Goal: Information Seeking & Learning: Learn about a topic

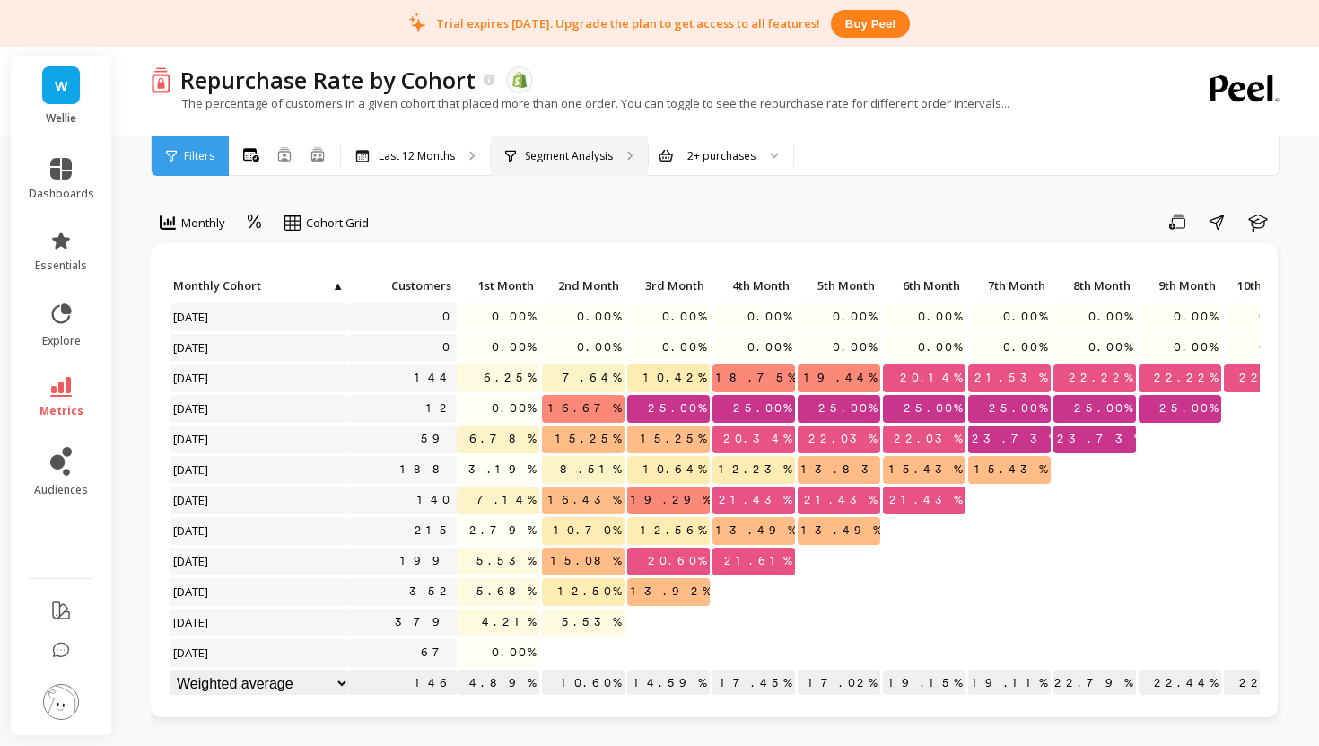
scroll to position [1, 0]
click at [560, 167] on div "Segment Analysis" at bounding box center [569, 155] width 157 height 39
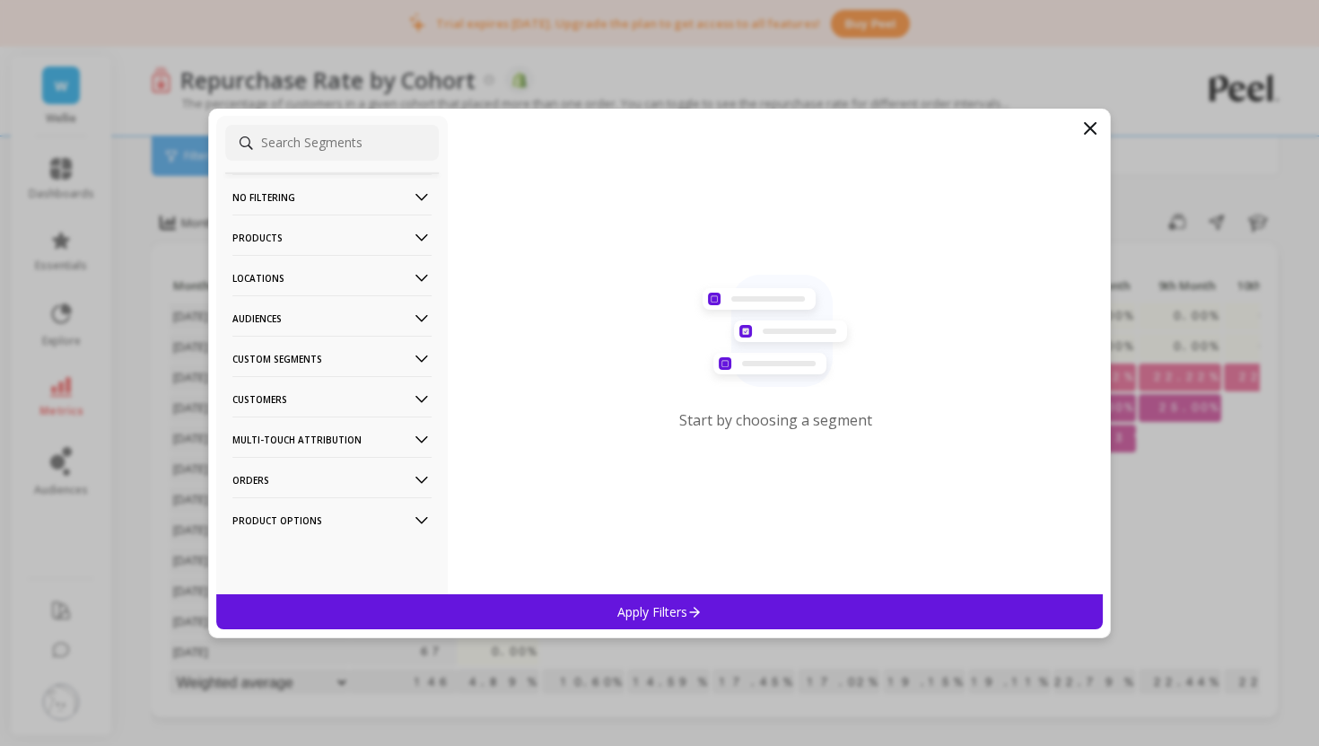
click at [422, 237] on icon at bounding box center [422, 238] width 20 height 20
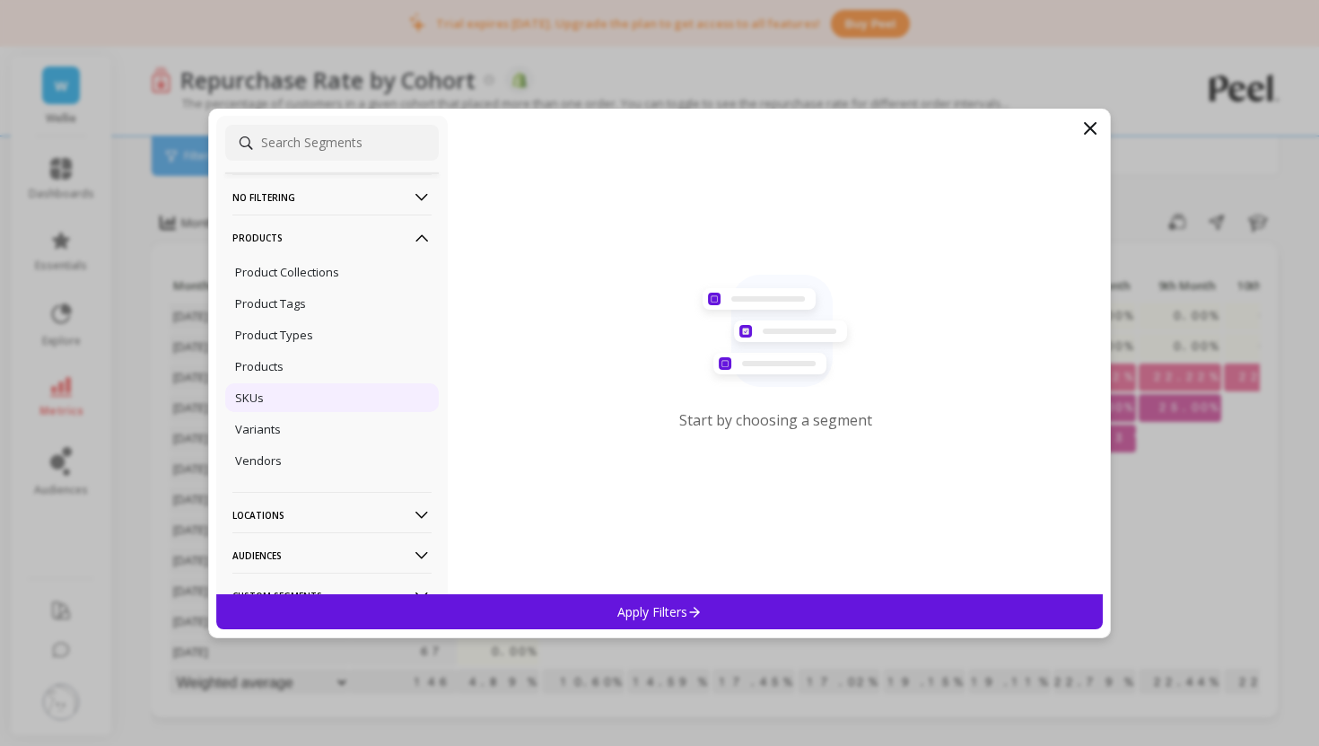
click at [290, 407] on div "SKUs" at bounding box center [332, 397] width 214 height 29
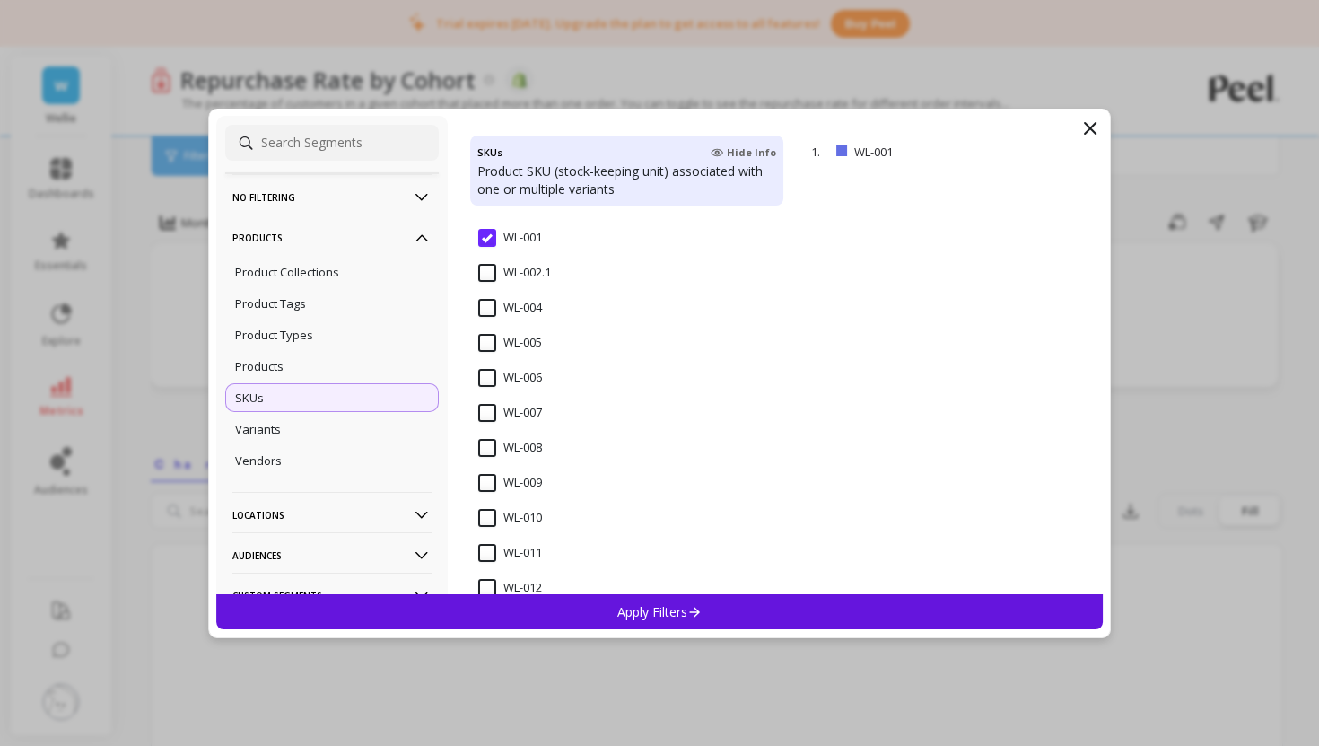
scroll to position [151, 0]
click at [491, 276] on input "WL-002.1" at bounding box center [514, 275] width 73 height 18
click at [488, 374] on input "WL-007" at bounding box center [510, 380] width 64 height 18
click at [490, 237] on input "WL-002.1" at bounding box center [514, 240] width 73 height 18
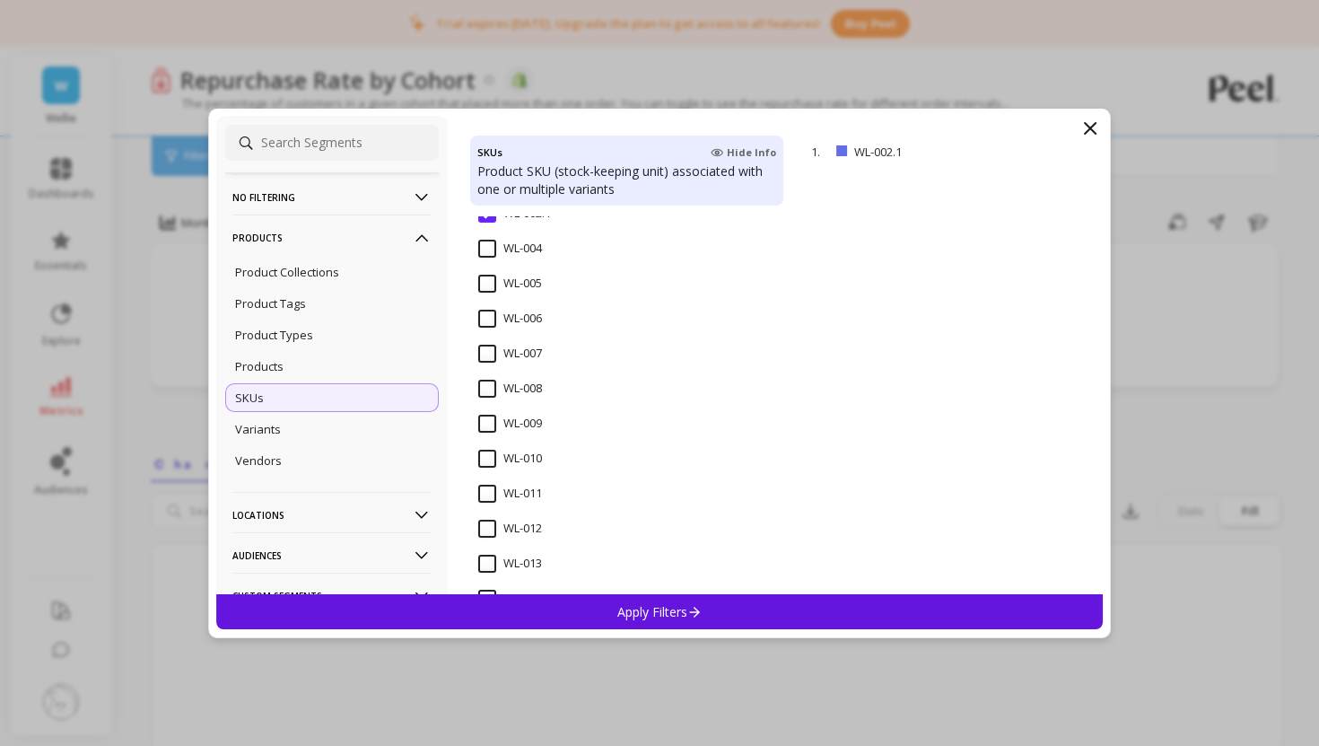
scroll to position [201, 0]
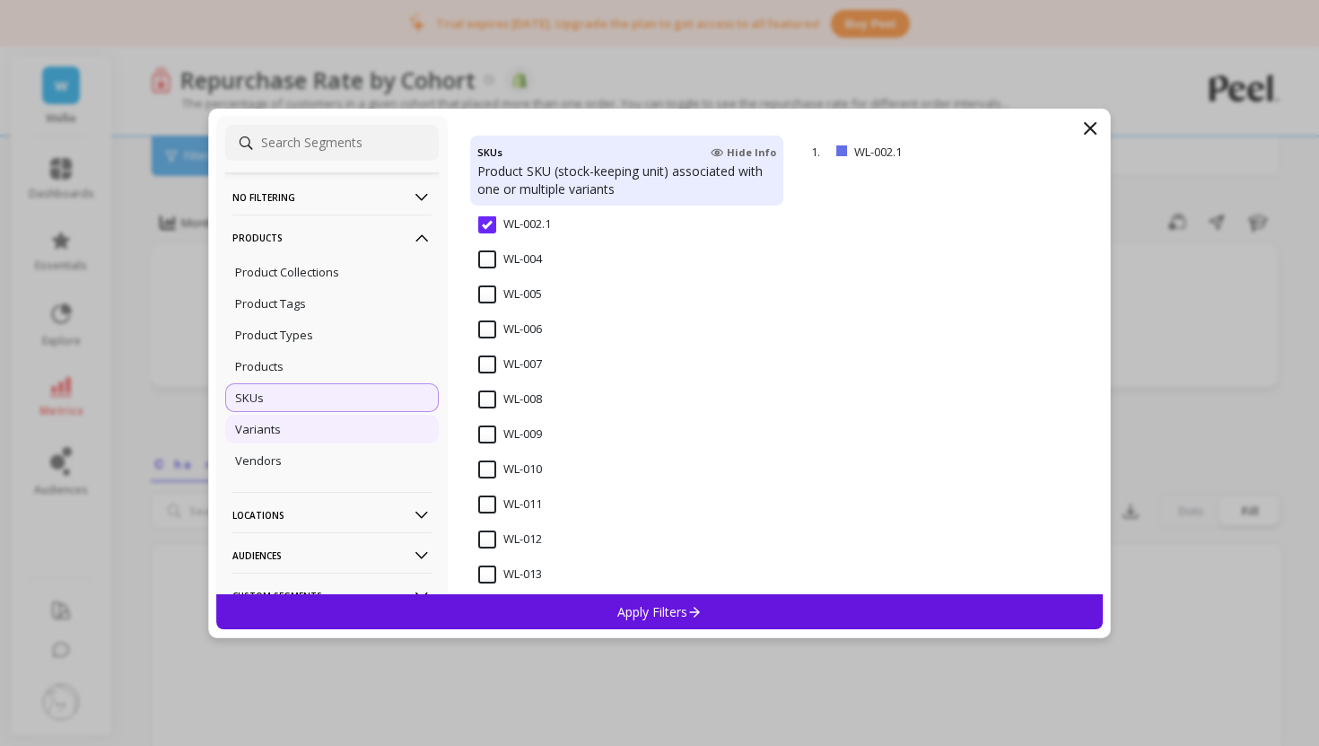
click at [363, 432] on div "Variants" at bounding box center [332, 429] width 214 height 29
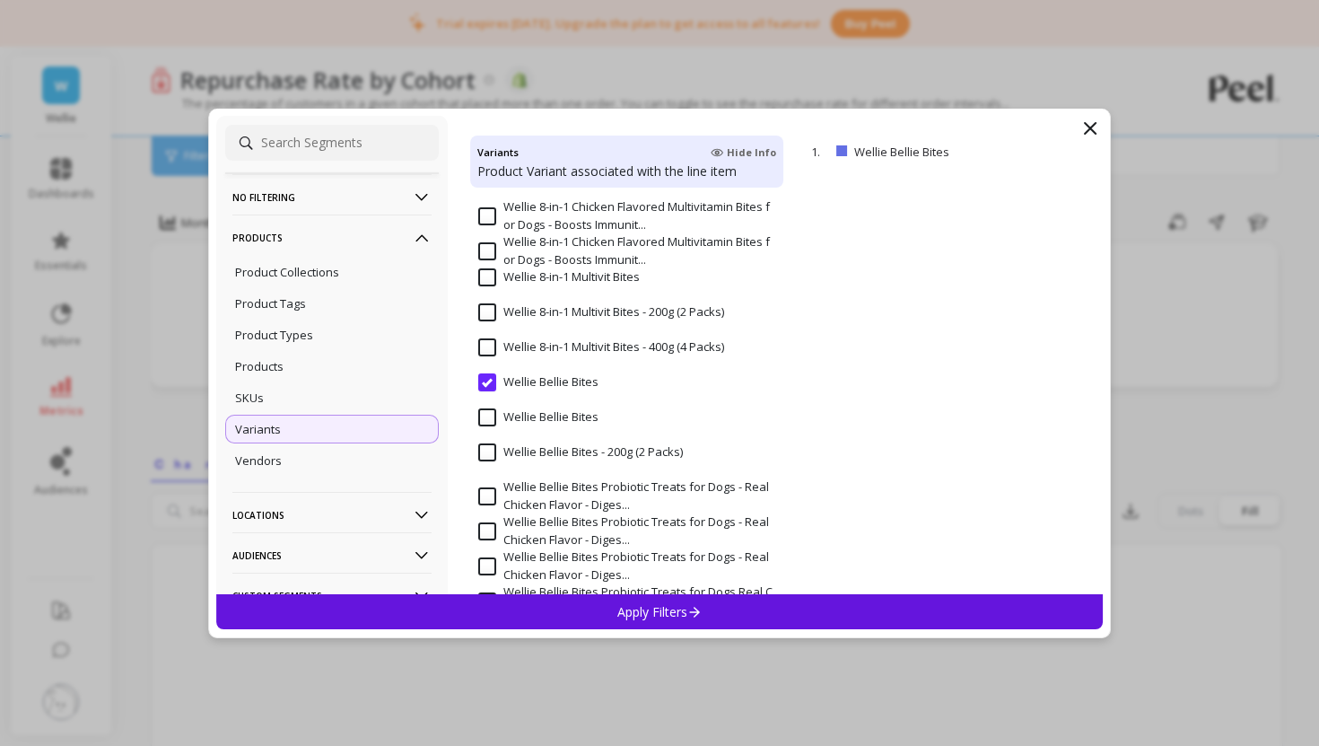
scroll to position [201, 0]
click at [493, 419] on input "Wellie Bellie Bites" at bounding box center [538, 416] width 120 height 18
click at [486, 454] on input "Wellie Bellie Bites - 200g (2 Packs)" at bounding box center [580, 451] width 205 height 18
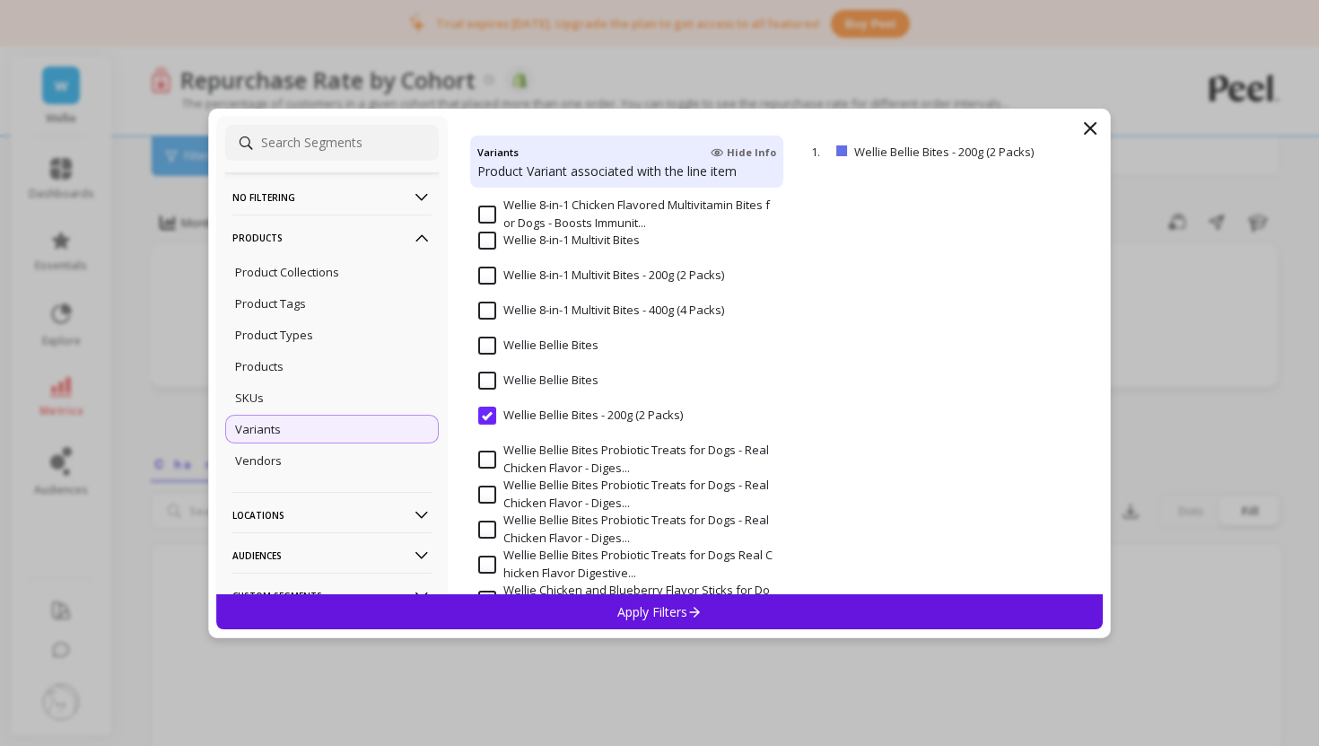
scroll to position [241, 0]
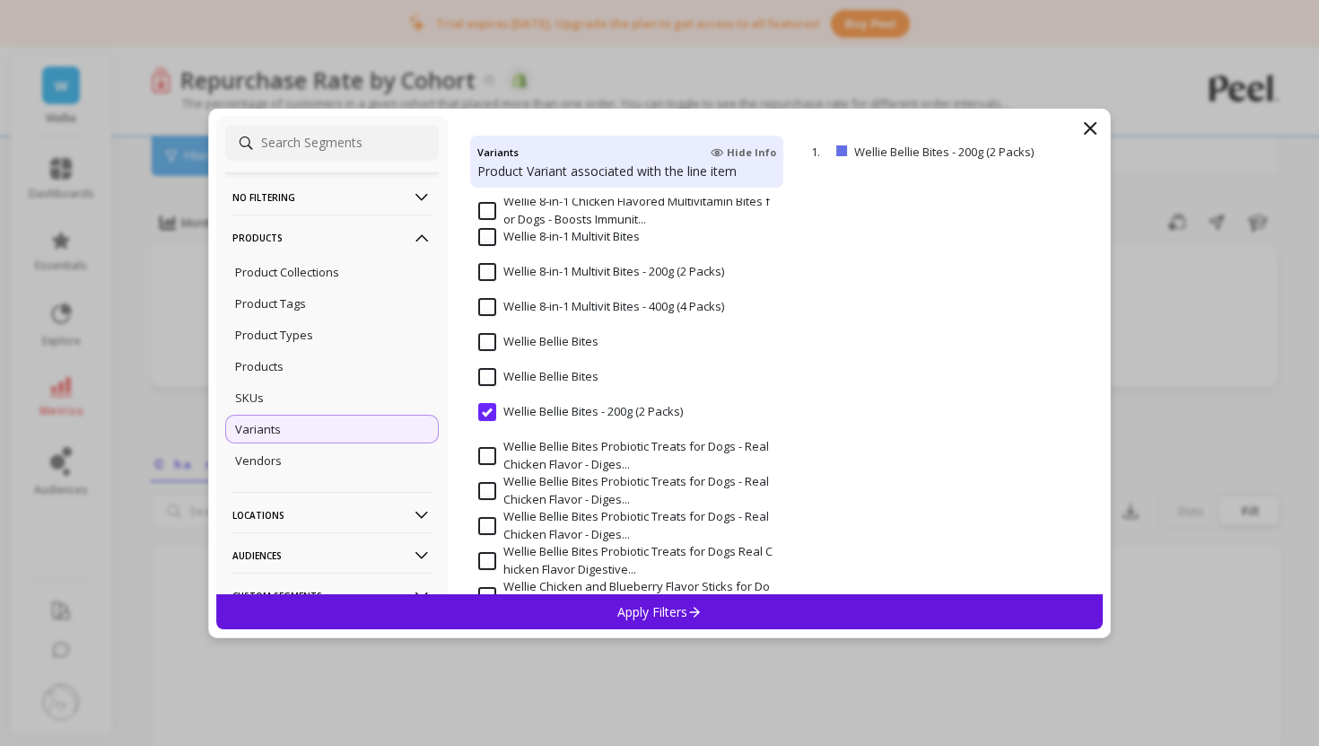
click at [487, 378] on input "Wellie Bellie Bites" at bounding box center [538, 377] width 120 height 18
click at [611, 613] on div "Apply Filters" at bounding box center [659, 611] width 887 height 35
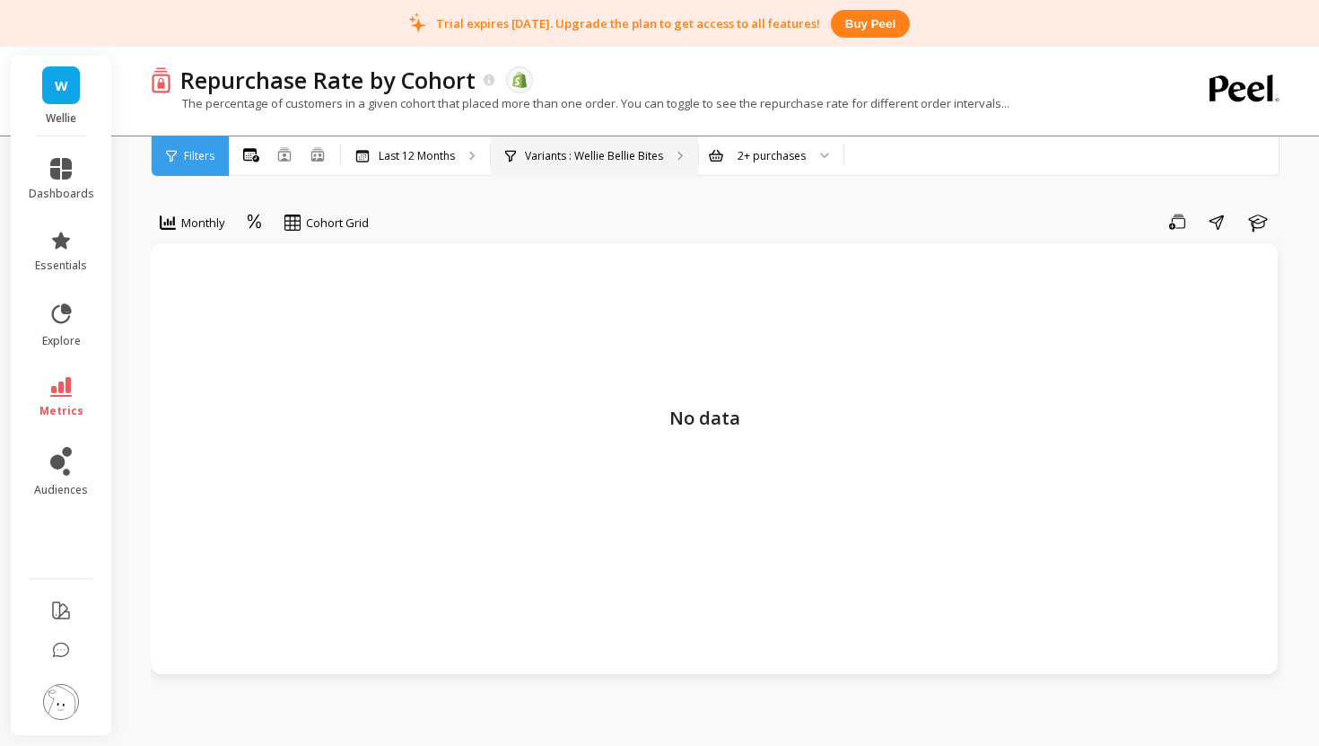
click at [635, 159] on p "Variants : Wellie Bellie Bites" at bounding box center [594, 156] width 138 height 14
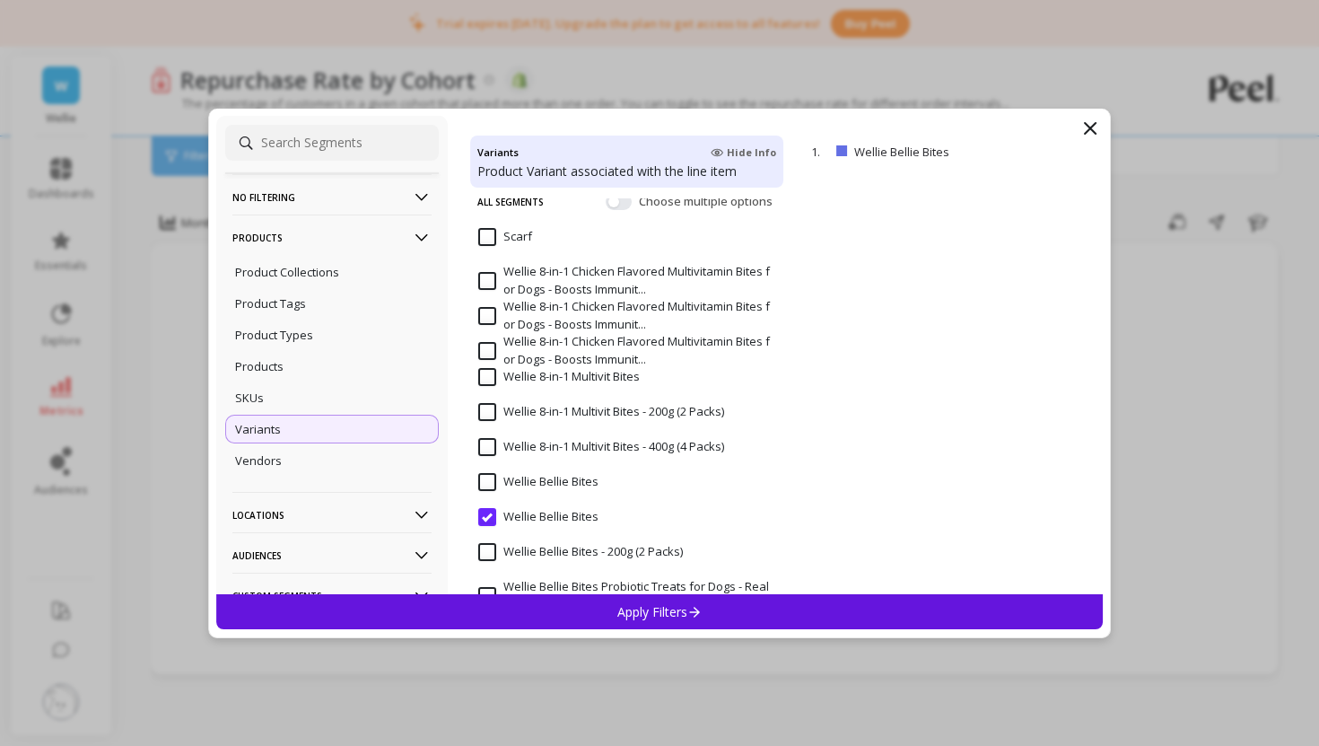
scroll to position [137, 0]
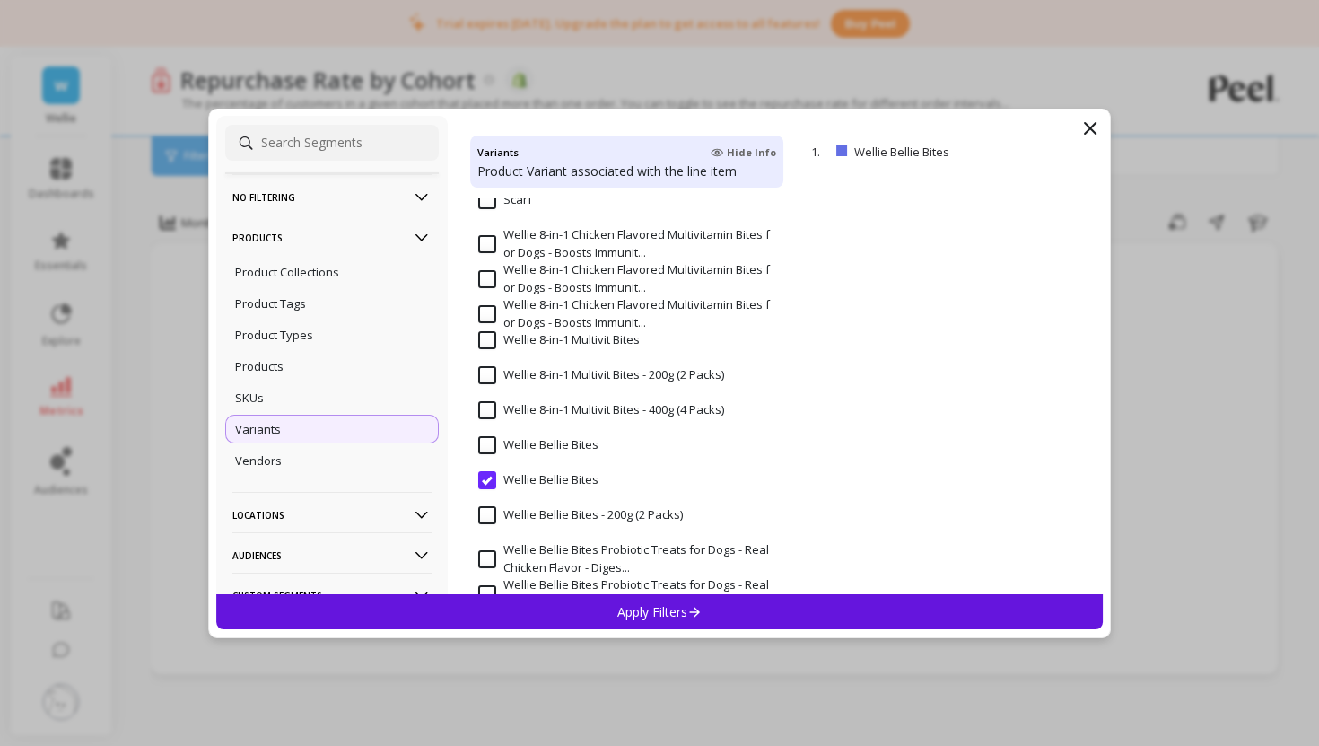
click at [487, 453] on input "Wellie Bellie Bites" at bounding box center [538, 445] width 120 height 18
click at [591, 612] on div "Apply Filters" at bounding box center [659, 611] width 887 height 35
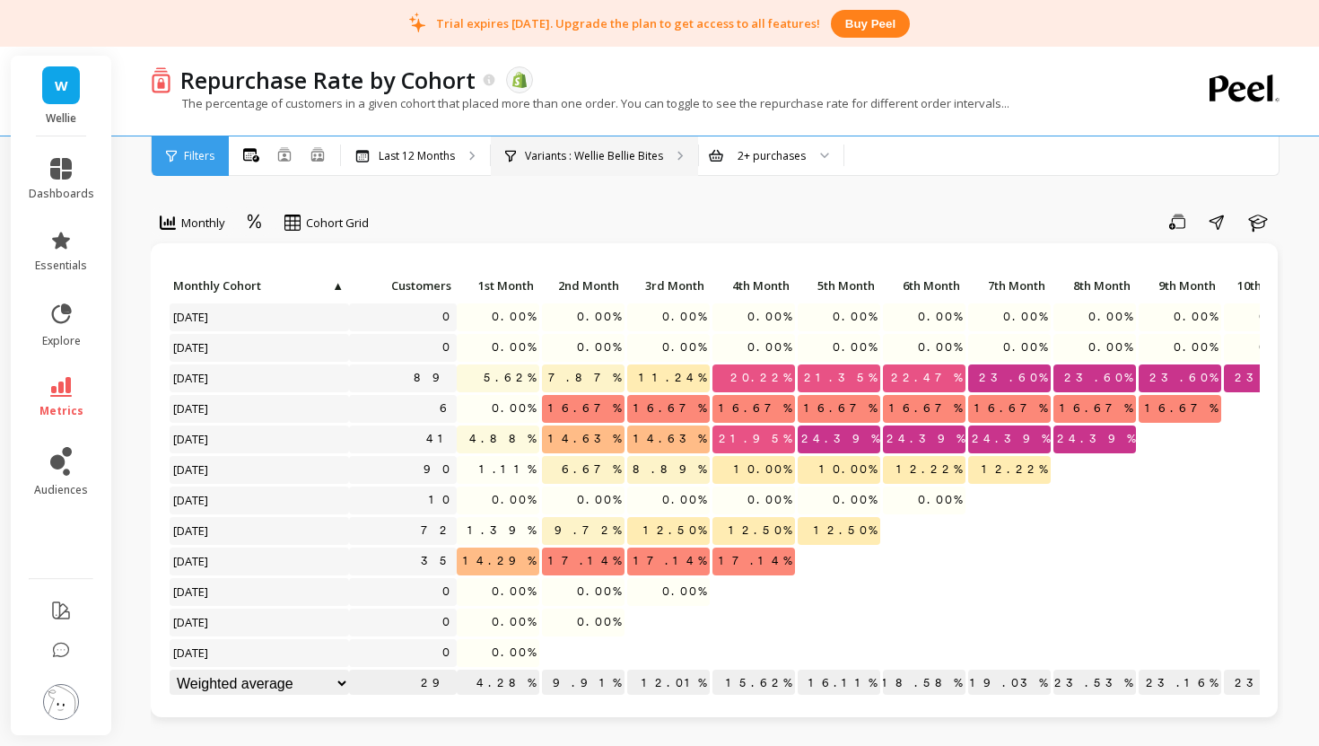
click at [620, 141] on div "Variants : Wellie Bellie Bites" at bounding box center [594, 155] width 207 height 39
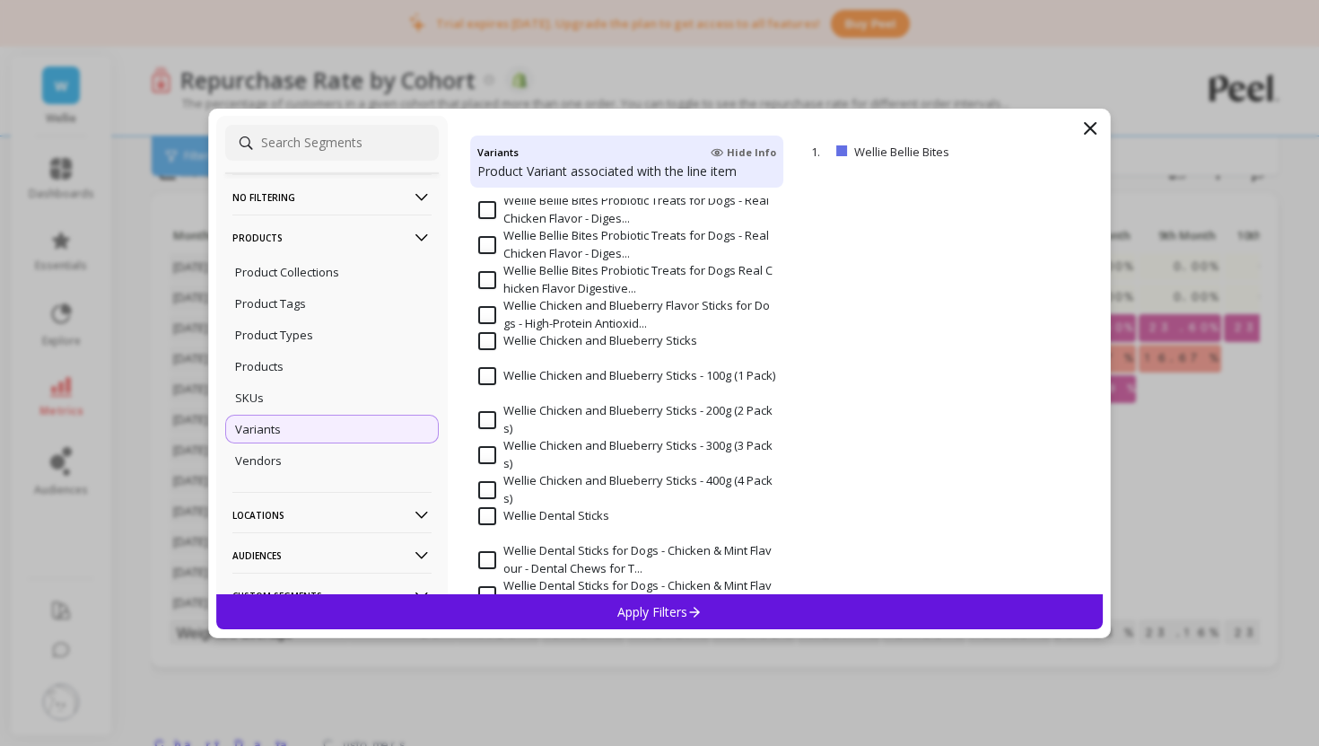
scroll to position [509, 0]
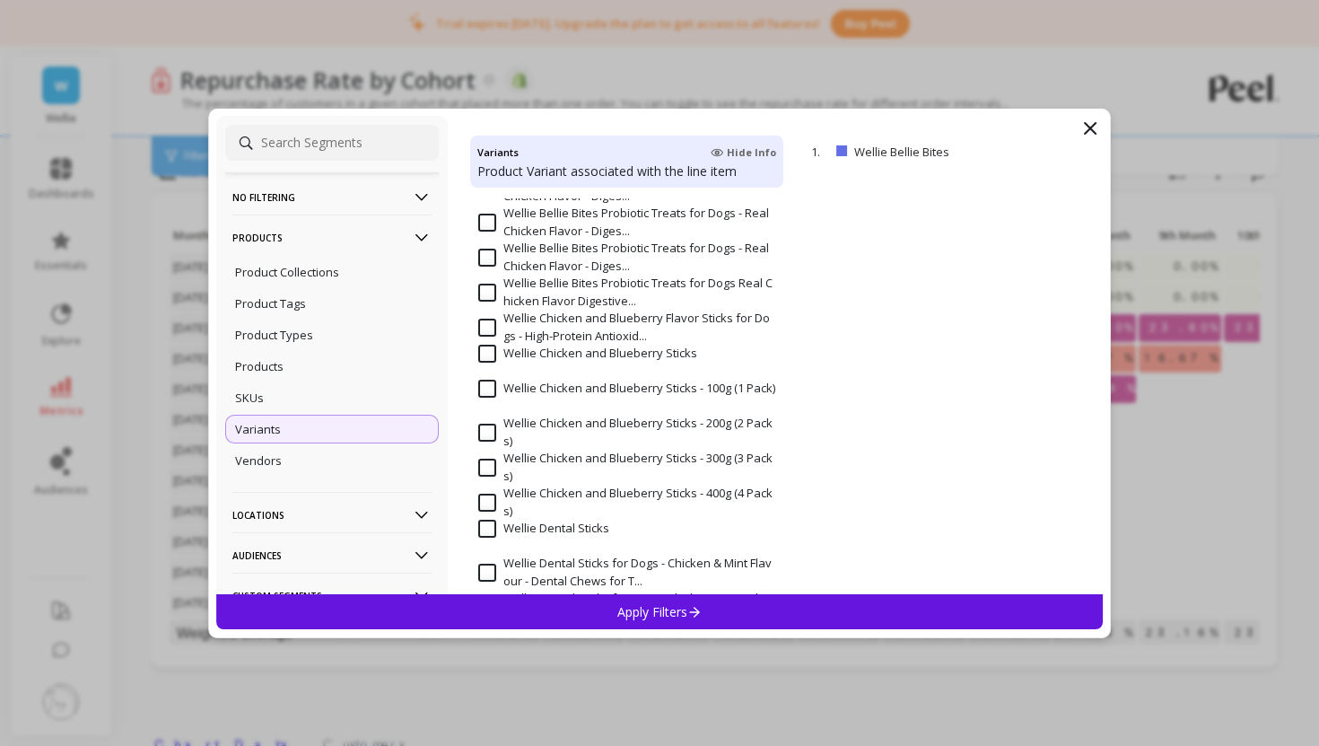
click at [486, 537] on input "Wellie Dental Sticks" at bounding box center [543, 529] width 131 height 18
click at [544, 612] on div "Apply Filters" at bounding box center [659, 611] width 887 height 35
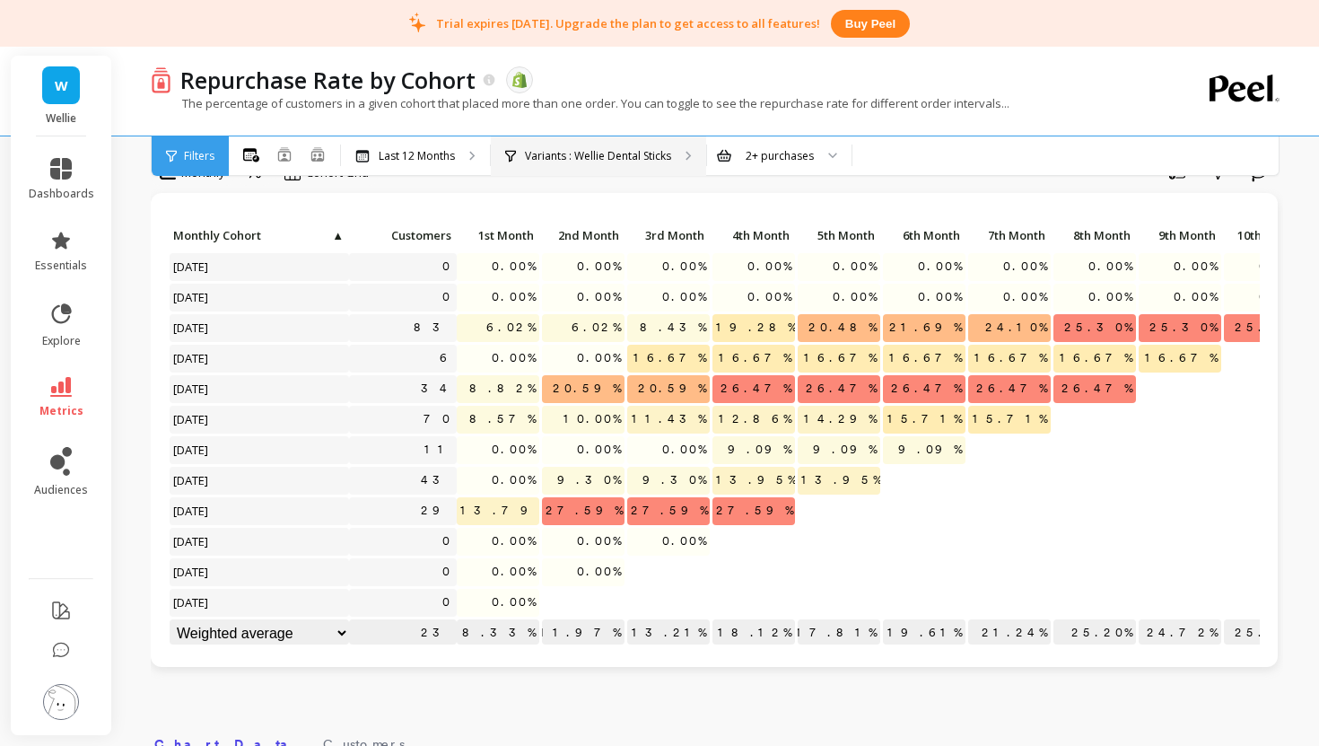
click at [623, 160] on p "Variants : Wellie Dental Sticks" at bounding box center [598, 156] width 146 height 14
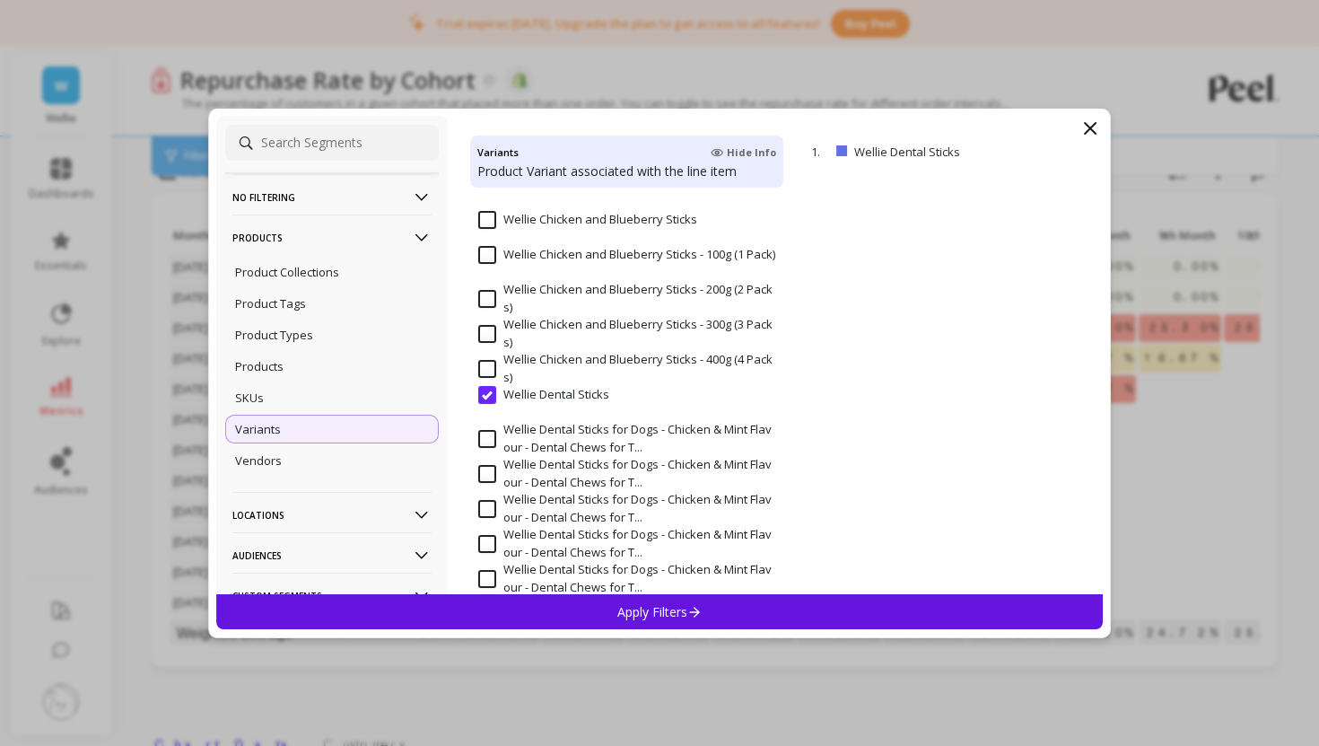
scroll to position [552, 0]
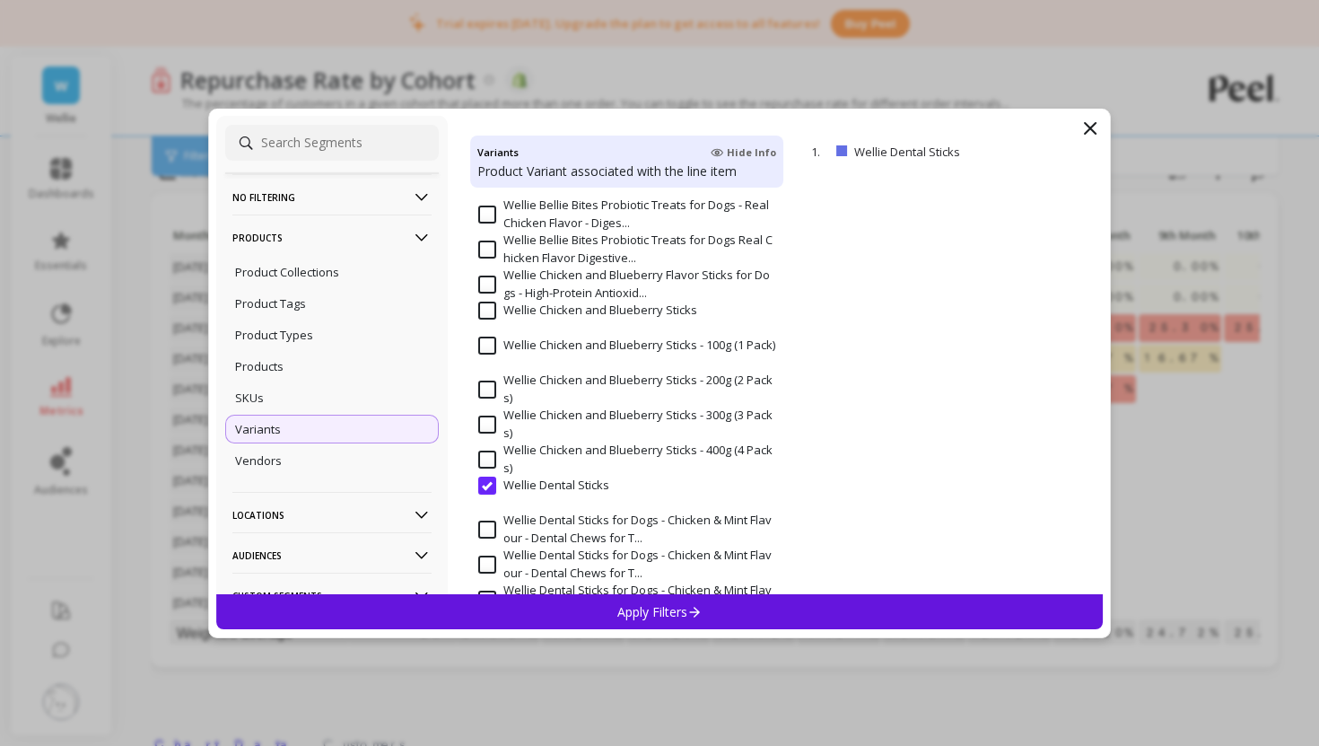
click at [600, 611] on div "Apply Filters" at bounding box center [659, 611] width 887 height 35
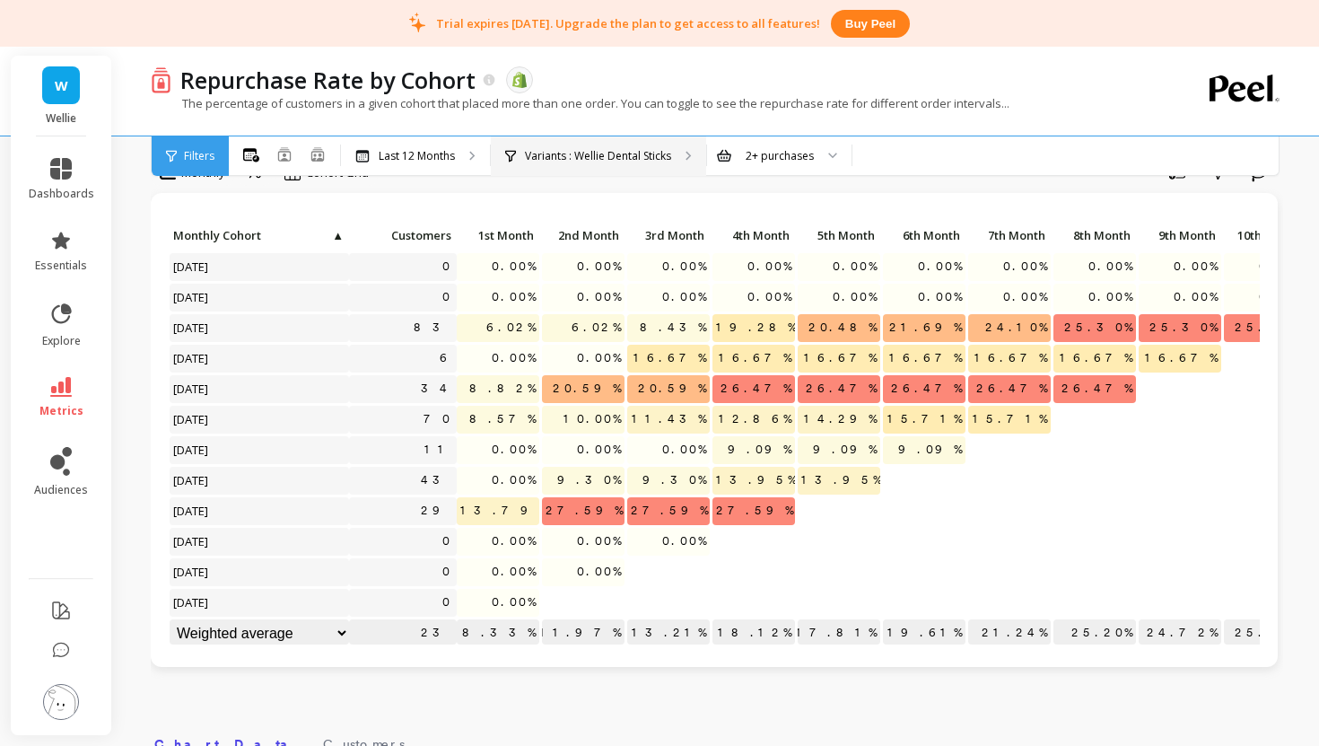
click at [648, 150] on p "Variants : Wellie Dental Sticks" at bounding box center [598, 156] width 146 height 14
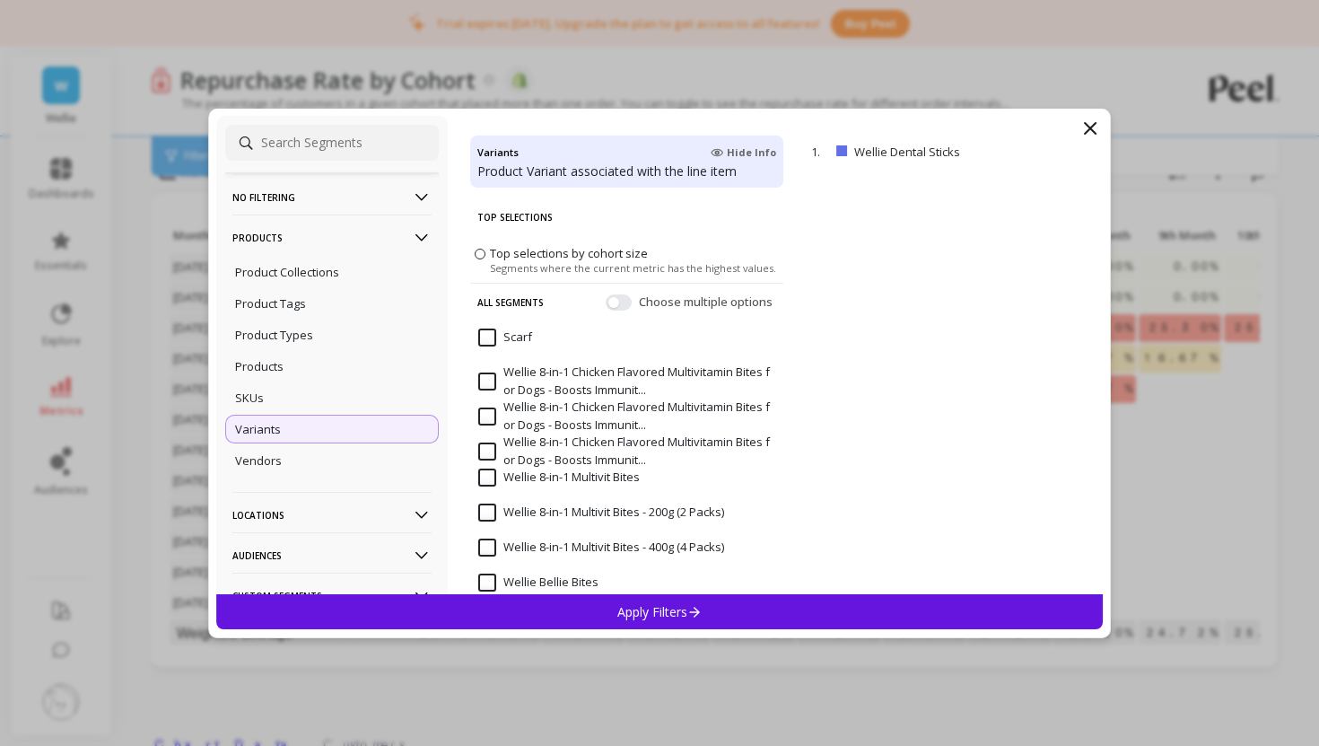
scroll to position [35, 0]
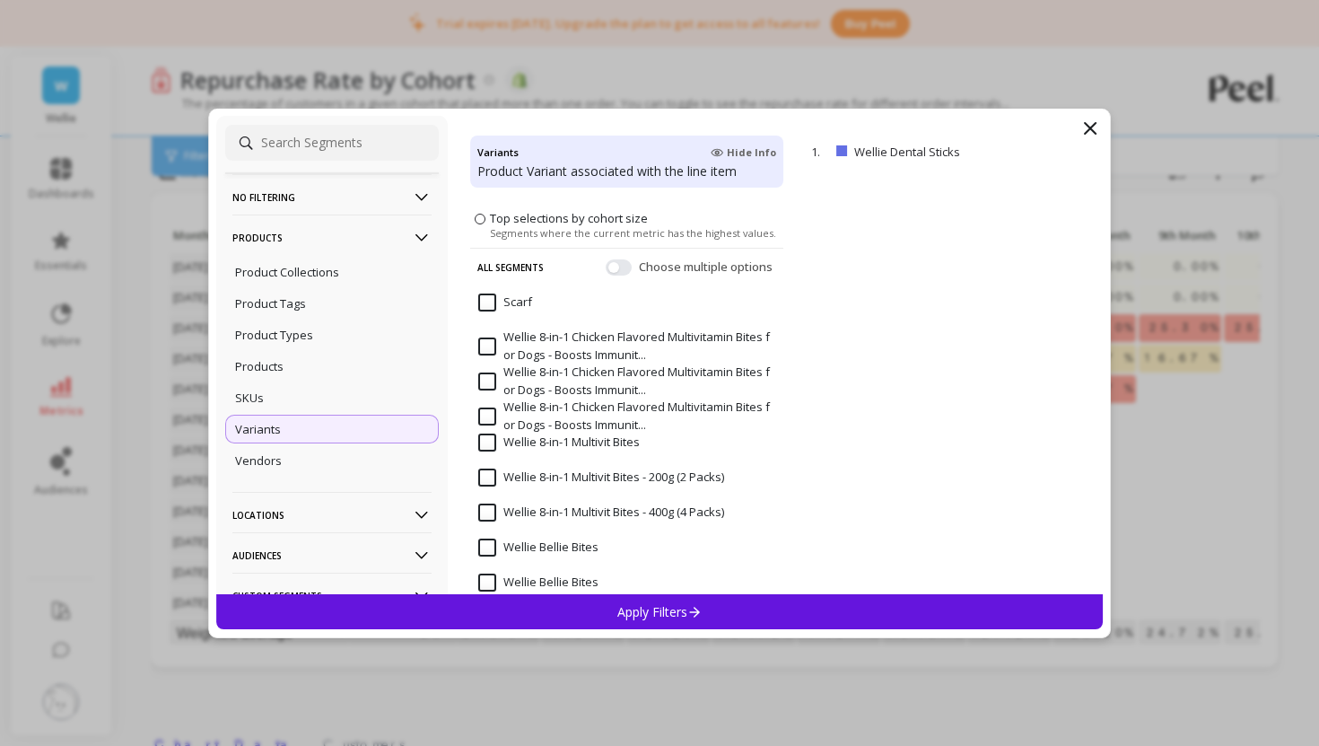
click at [1092, 128] on icon at bounding box center [1091, 129] width 22 height 22
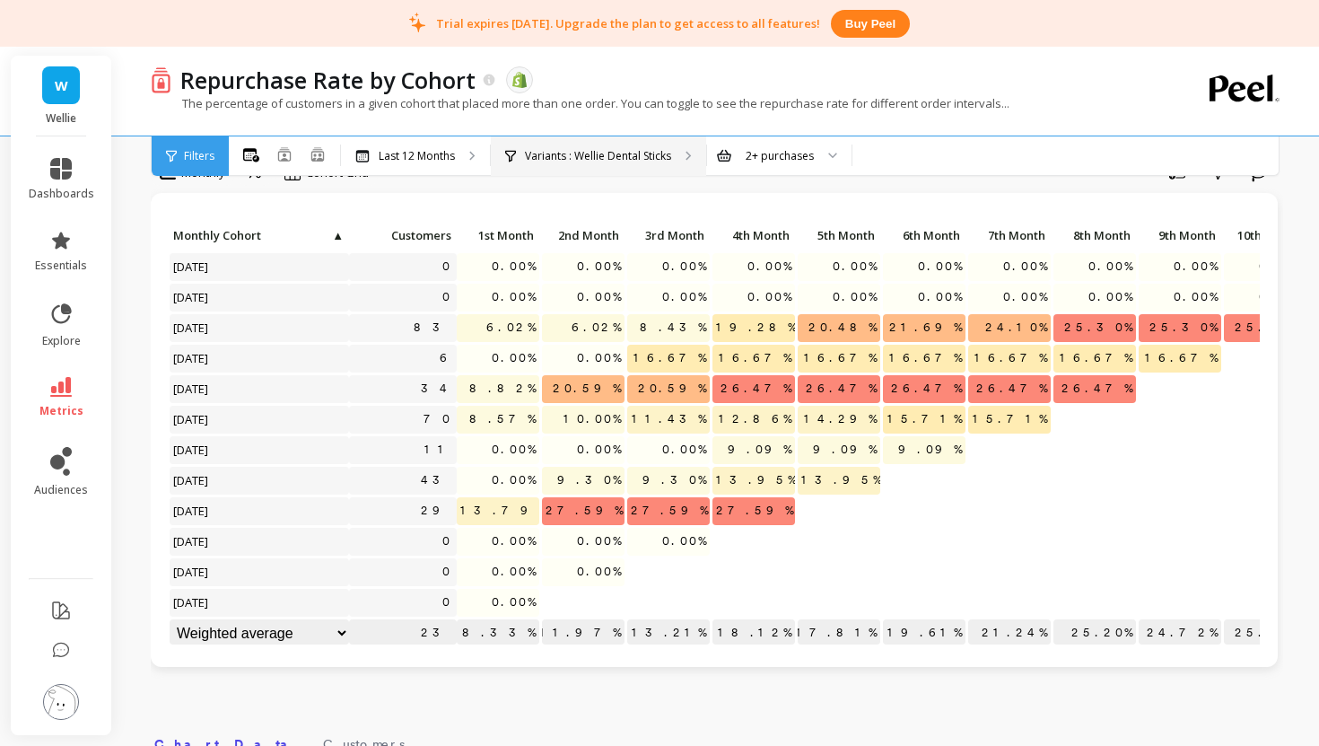
click at [577, 153] on p "Variants : Wellie Dental Sticks" at bounding box center [598, 156] width 146 height 14
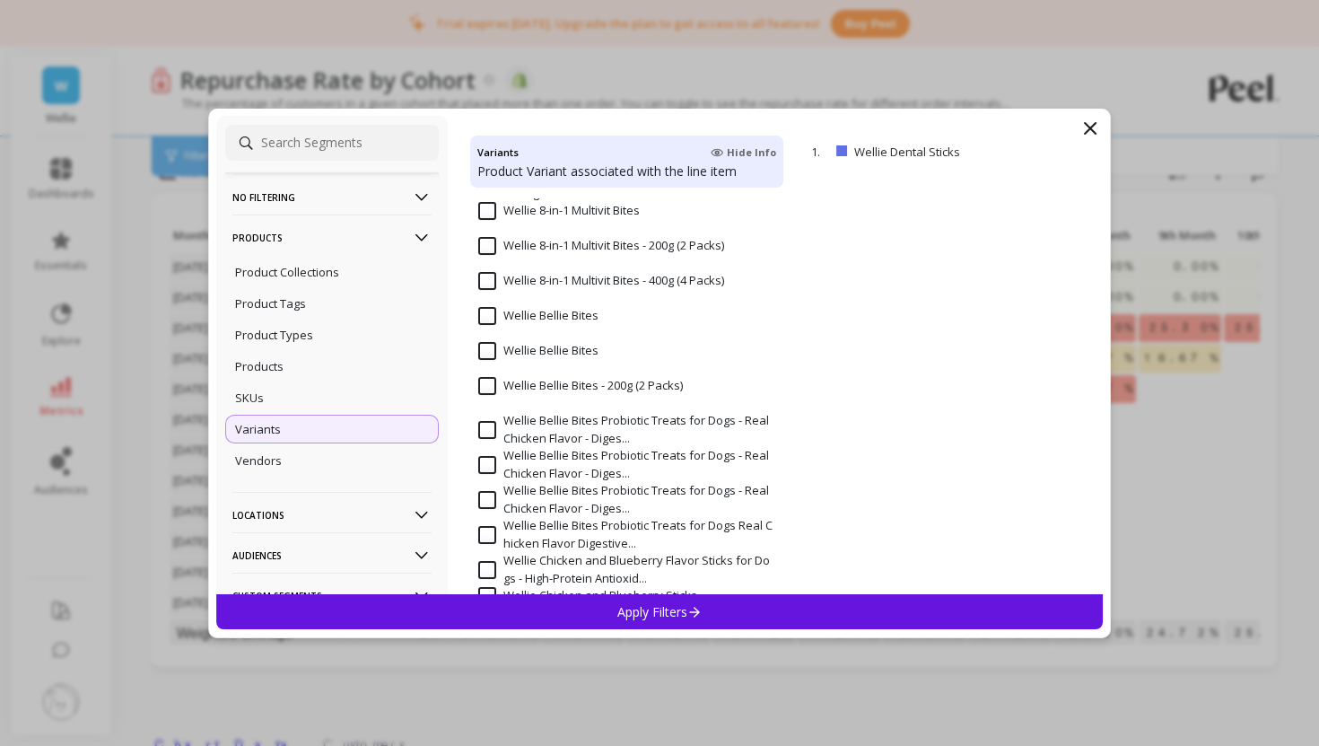
scroll to position [267, 0]
click at [490, 314] on input "Wellie Bellie Bites" at bounding box center [538, 315] width 120 height 18
click at [555, 609] on div "Apply Filters" at bounding box center [659, 611] width 887 height 35
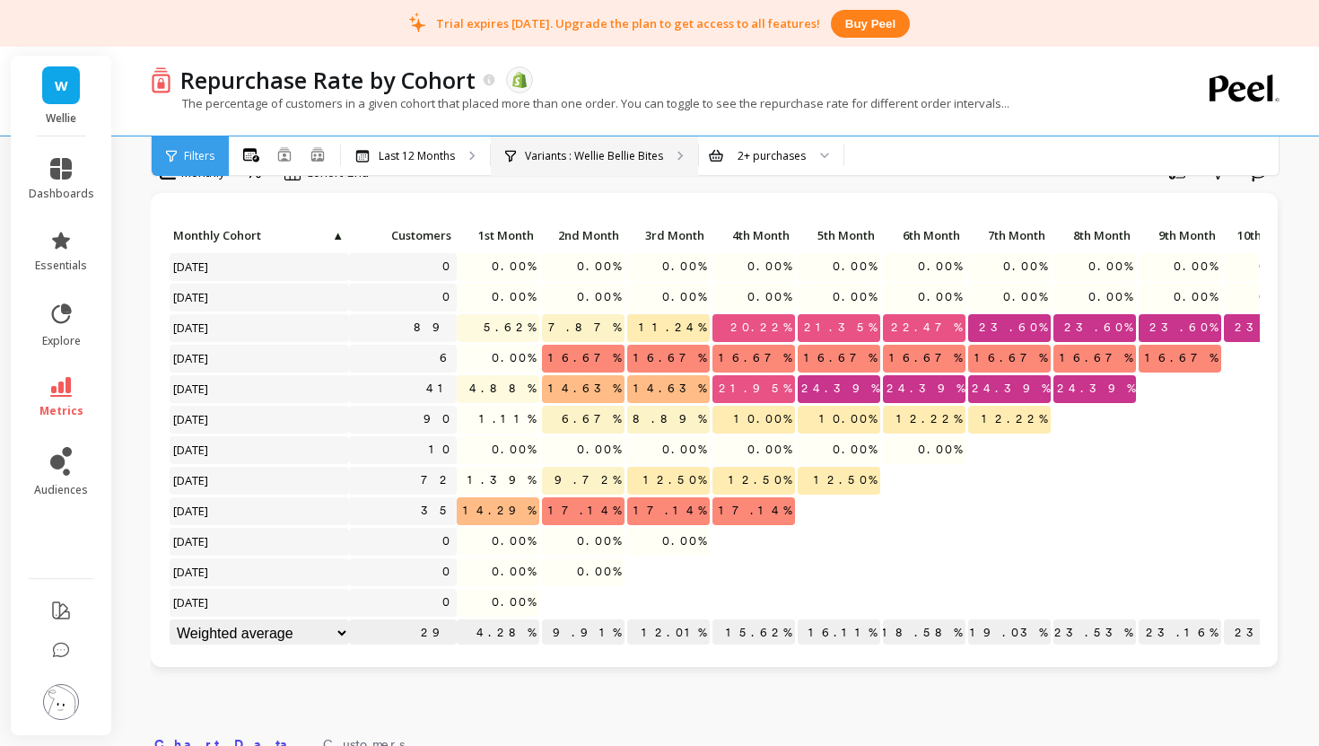
click at [592, 158] on p "Variants : Wellie Bellie Bites" at bounding box center [594, 156] width 138 height 14
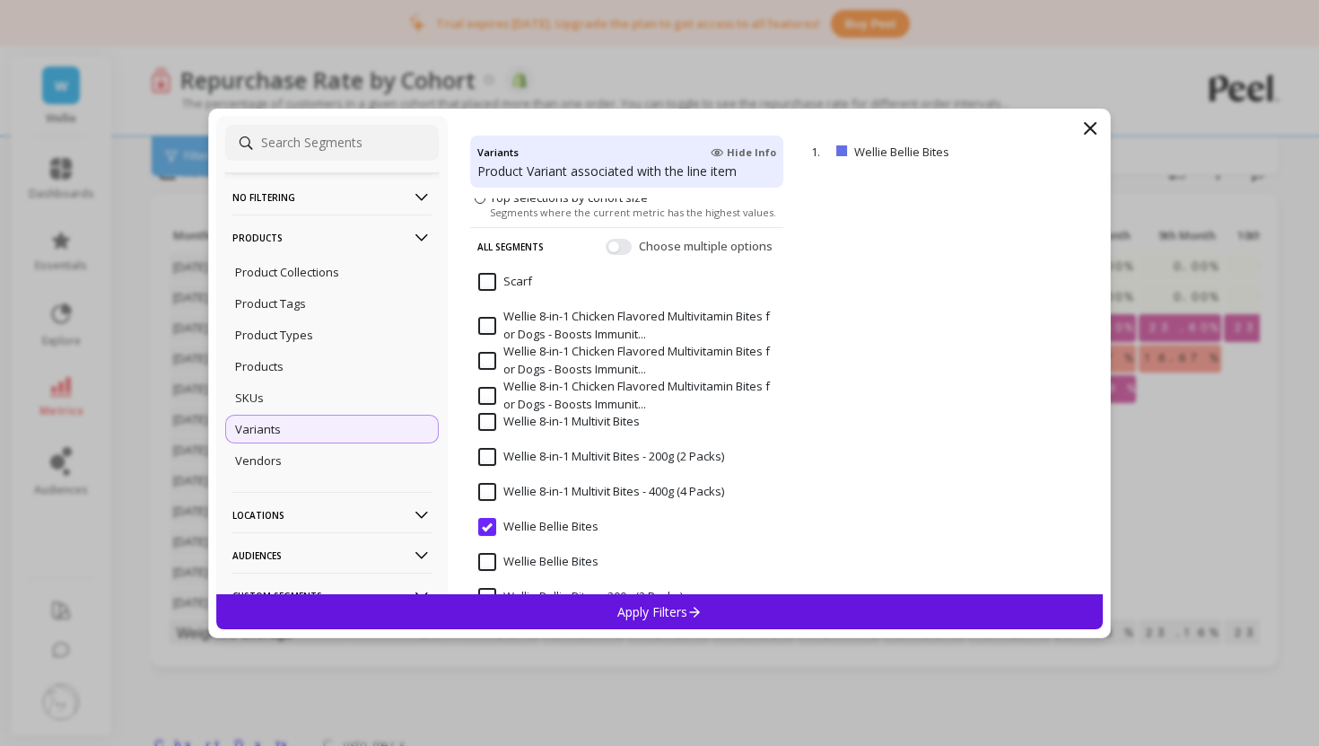
scroll to position [52, 0]
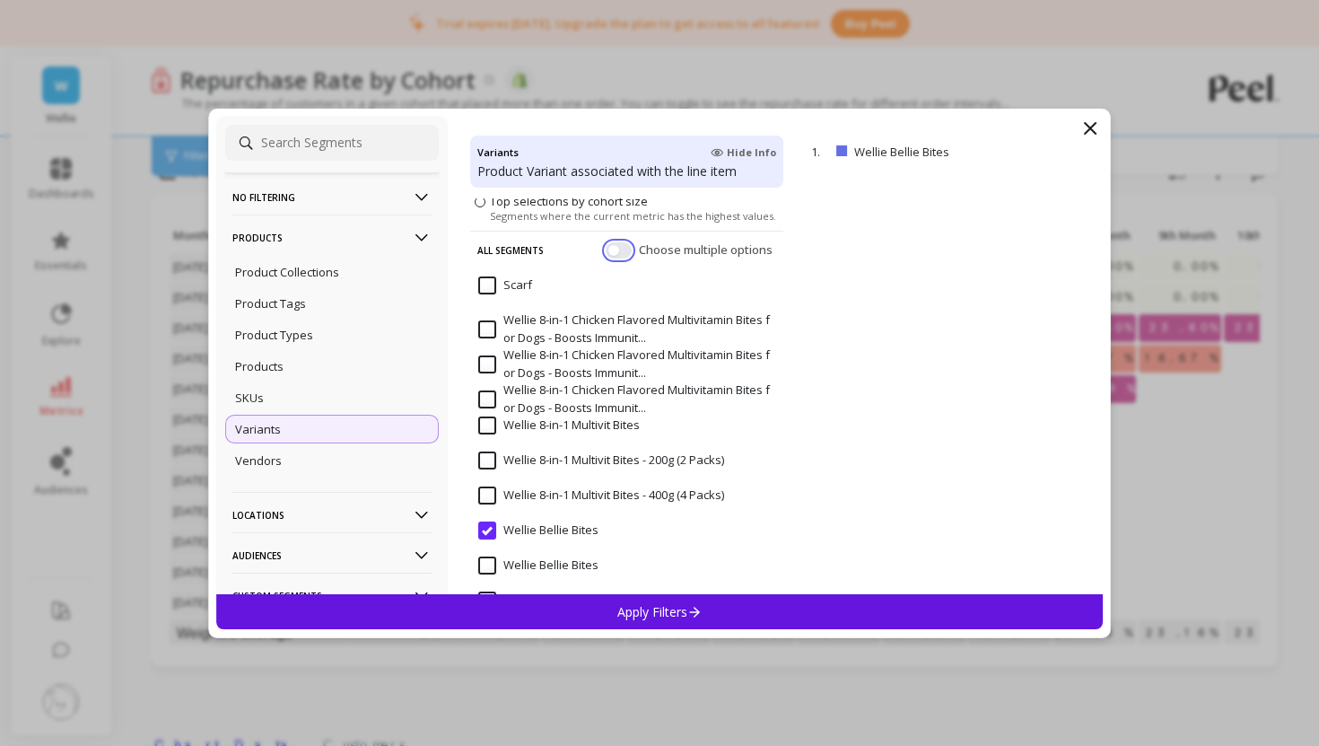
click at [617, 251] on button "button" at bounding box center [619, 249] width 26 height 16
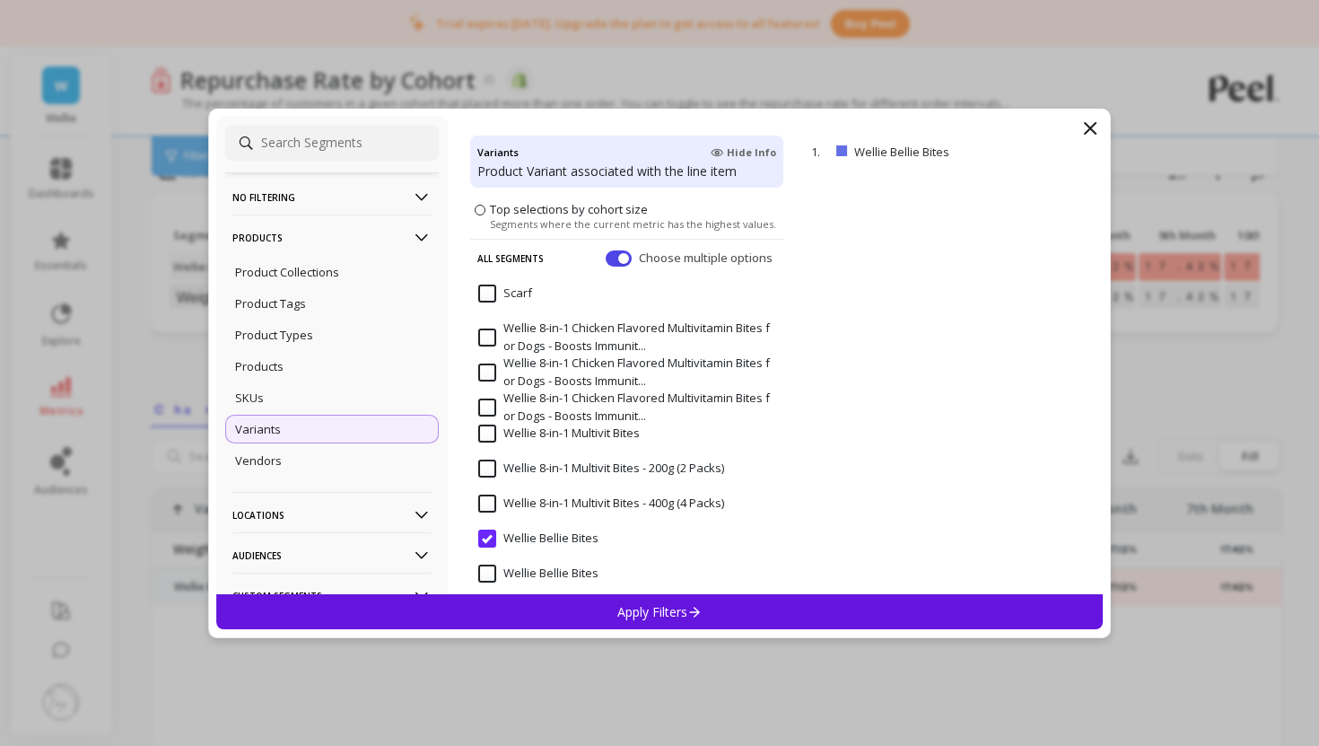
scroll to position [35, 0]
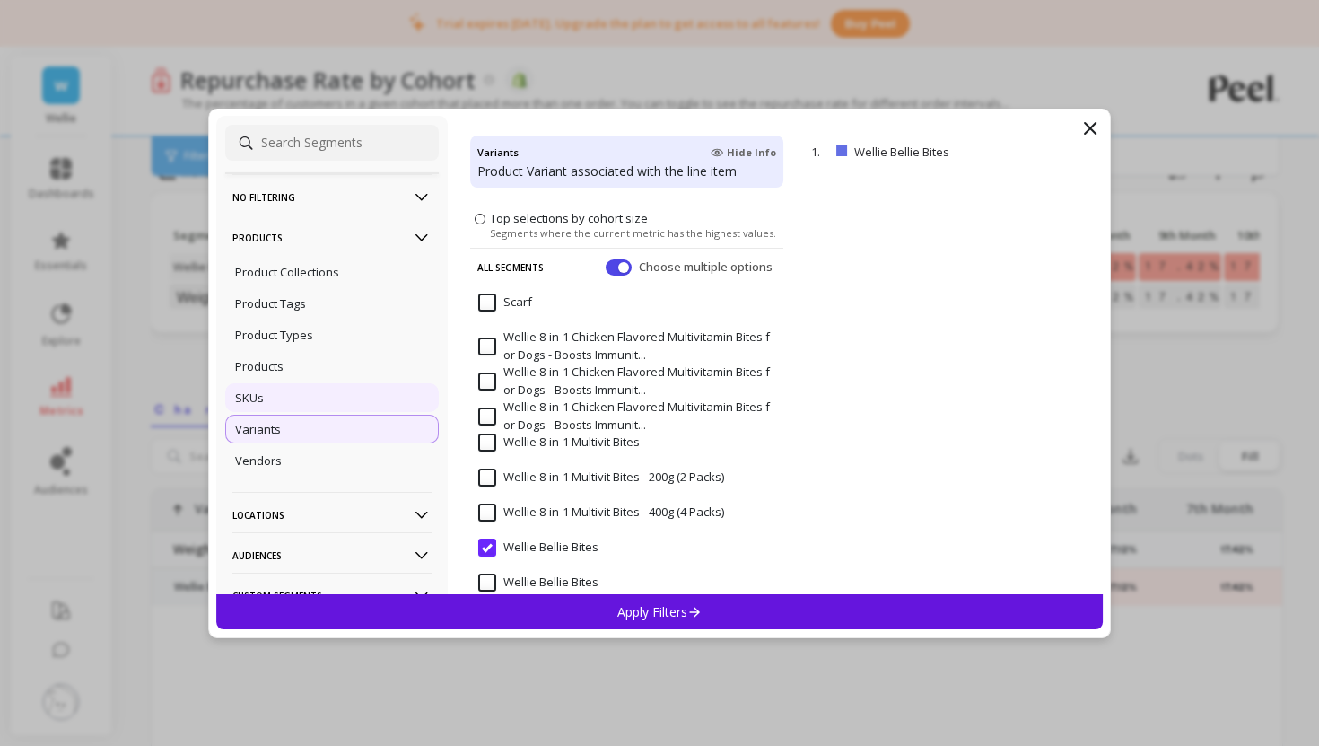
click at [347, 395] on div "SKUs" at bounding box center [332, 397] width 214 height 29
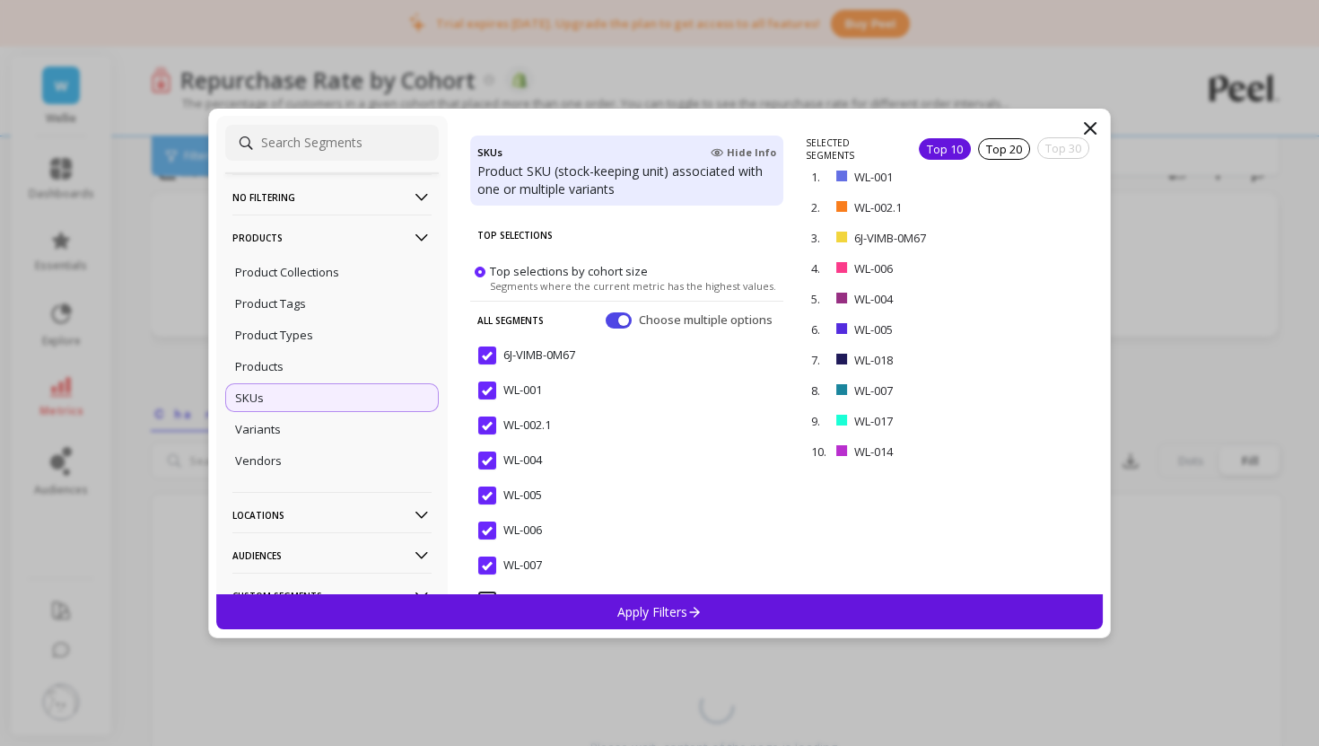
scroll to position [39, 0]
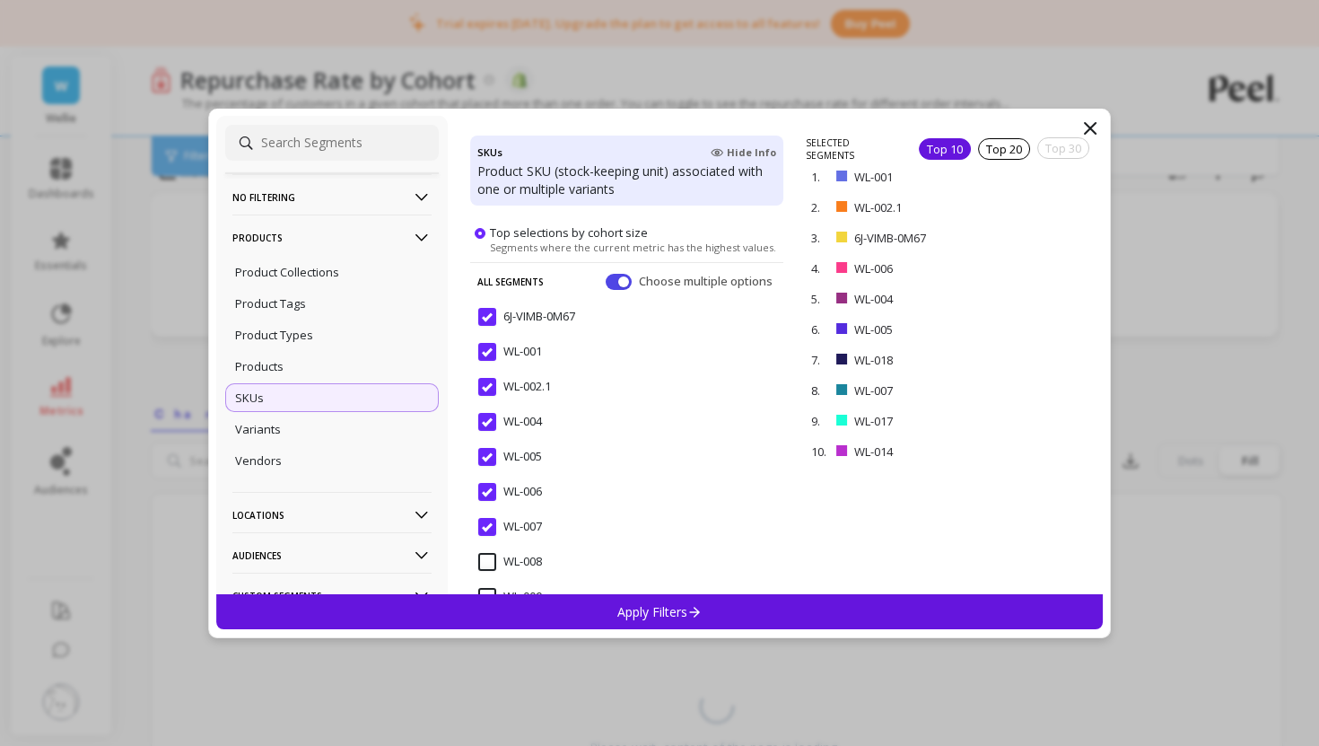
click at [485, 327] on span "6J-VIMB-0M67" at bounding box center [526, 327] width 97 height 38
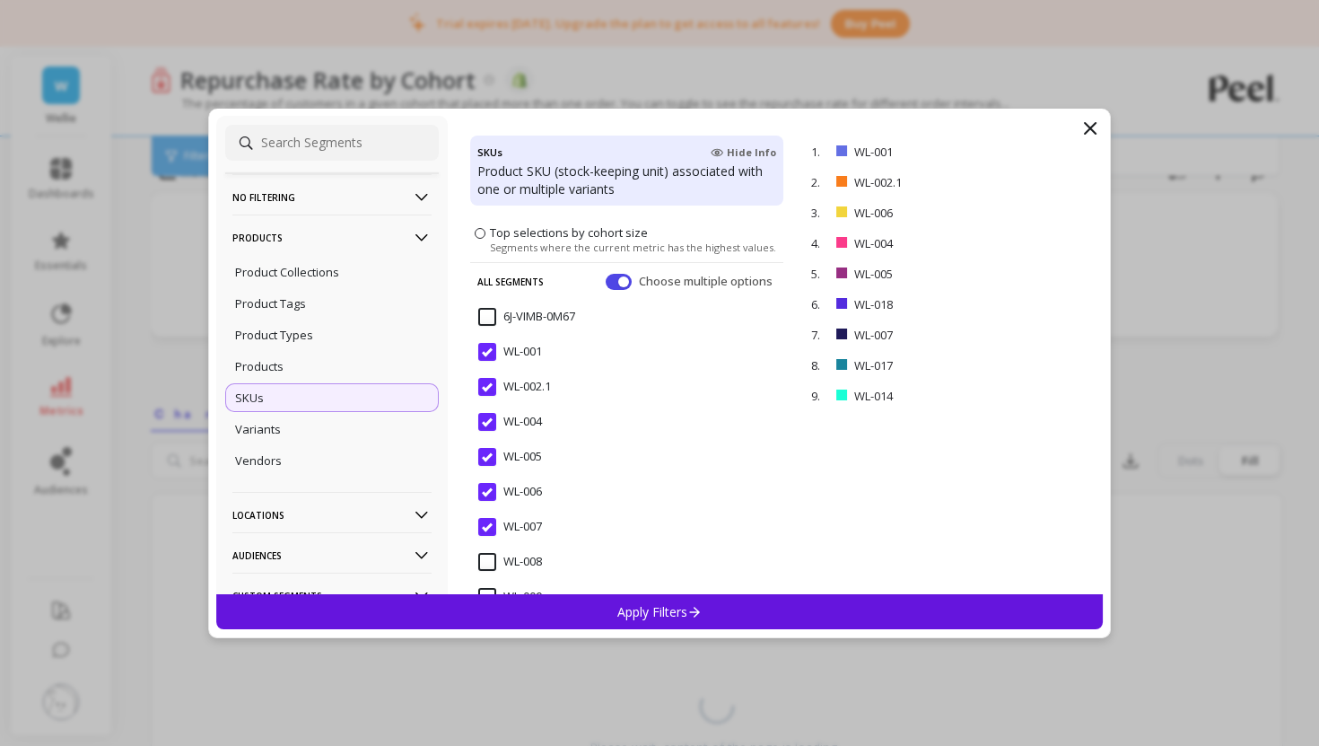
click at [486, 356] on input "WL-001" at bounding box center [510, 352] width 64 height 18
click at [486, 417] on input "WL-004" at bounding box center [510, 422] width 64 height 18
click at [484, 455] on input "WL-005" at bounding box center [510, 457] width 64 height 18
click at [490, 494] on input "WL-006" at bounding box center [510, 492] width 64 height 18
click at [492, 526] on input "WL-007" at bounding box center [510, 527] width 64 height 18
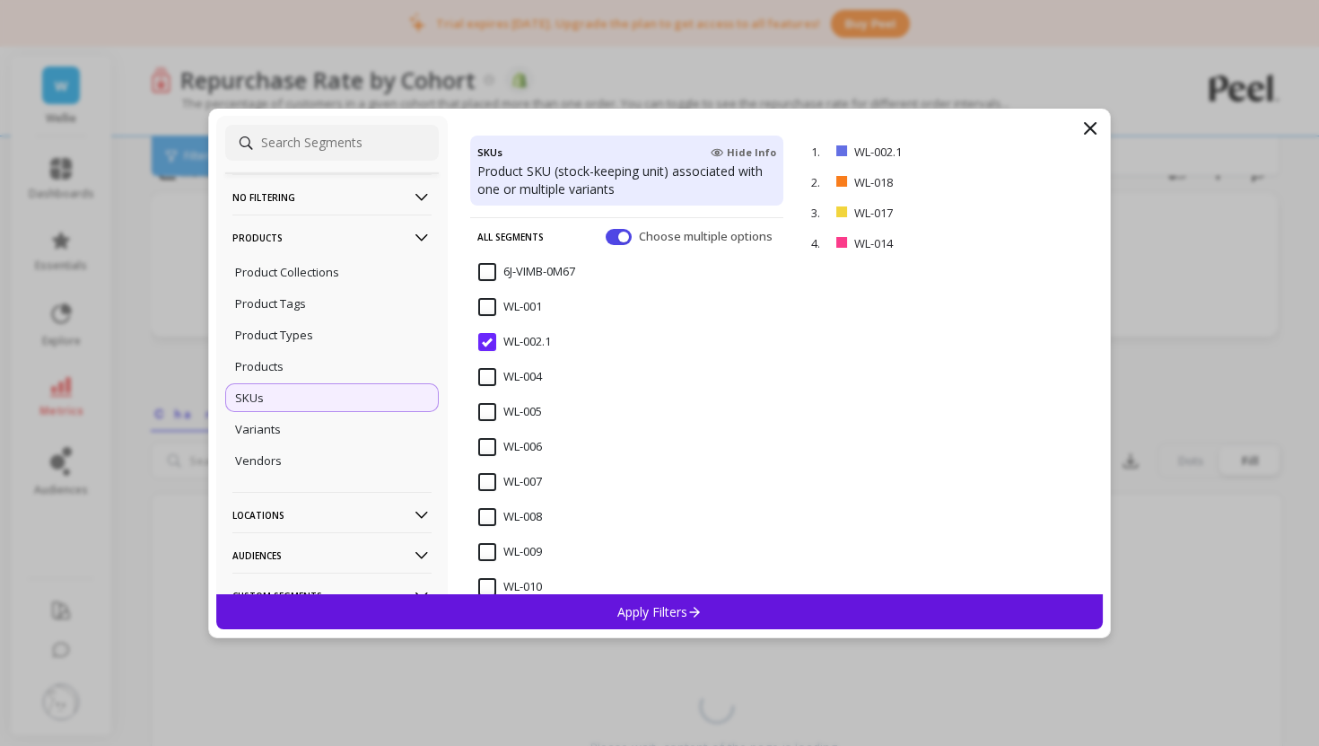
scroll to position [90, 0]
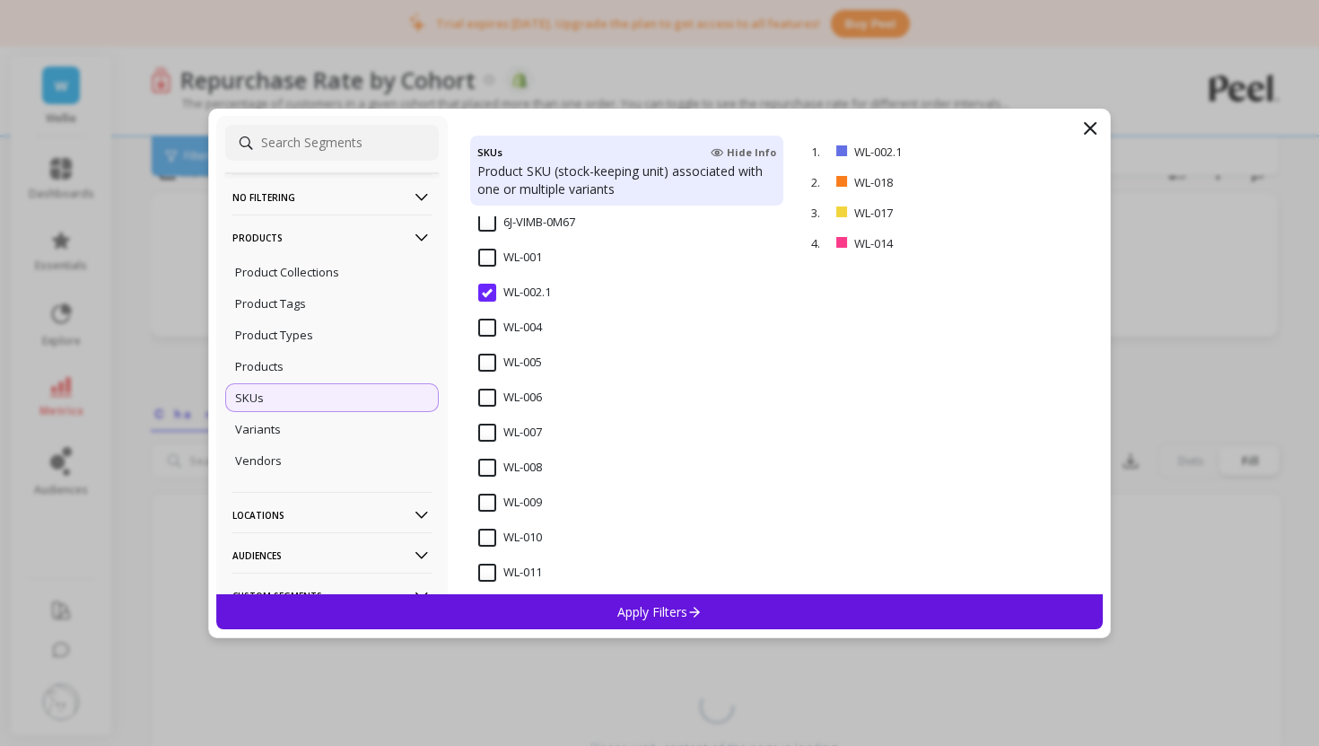
click at [493, 394] on input "WL-006" at bounding box center [510, 398] width 64 height 18
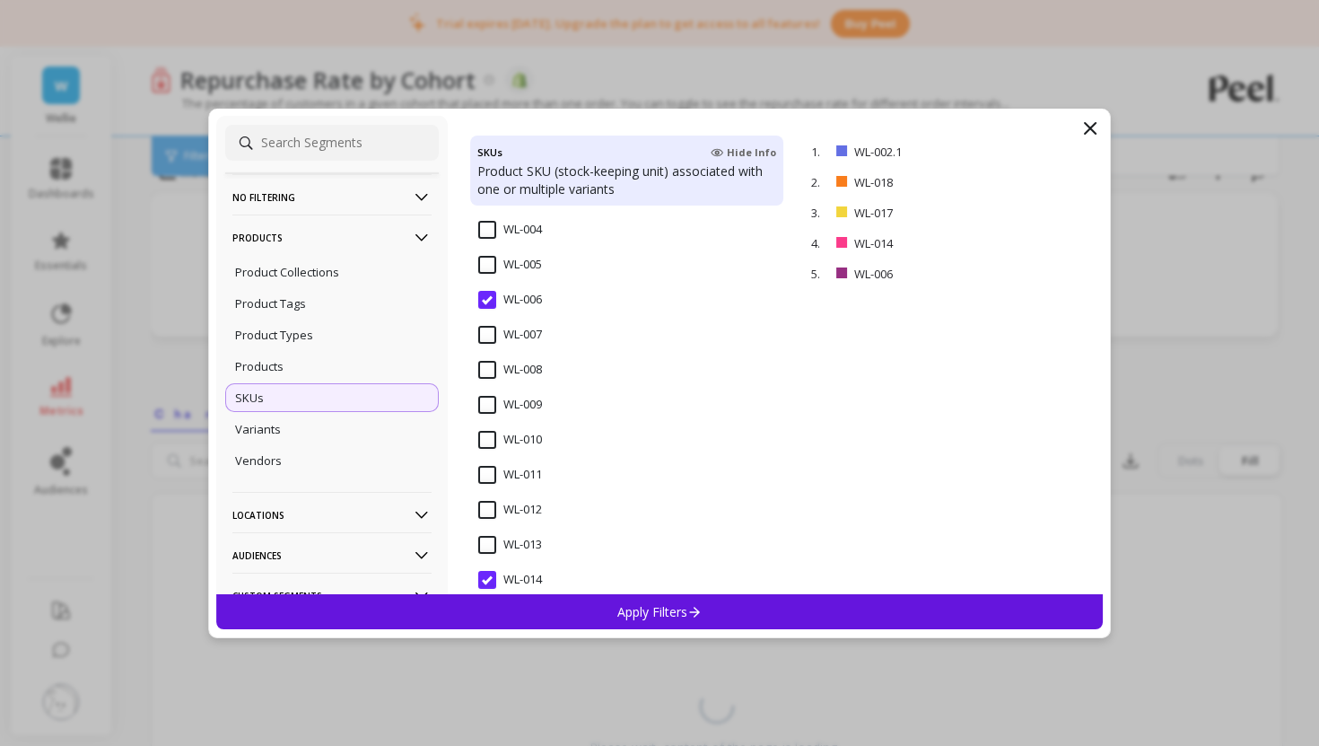
click at [489, 434] on input "WL-010" at bounding box center [510, 440] width 64 height 18
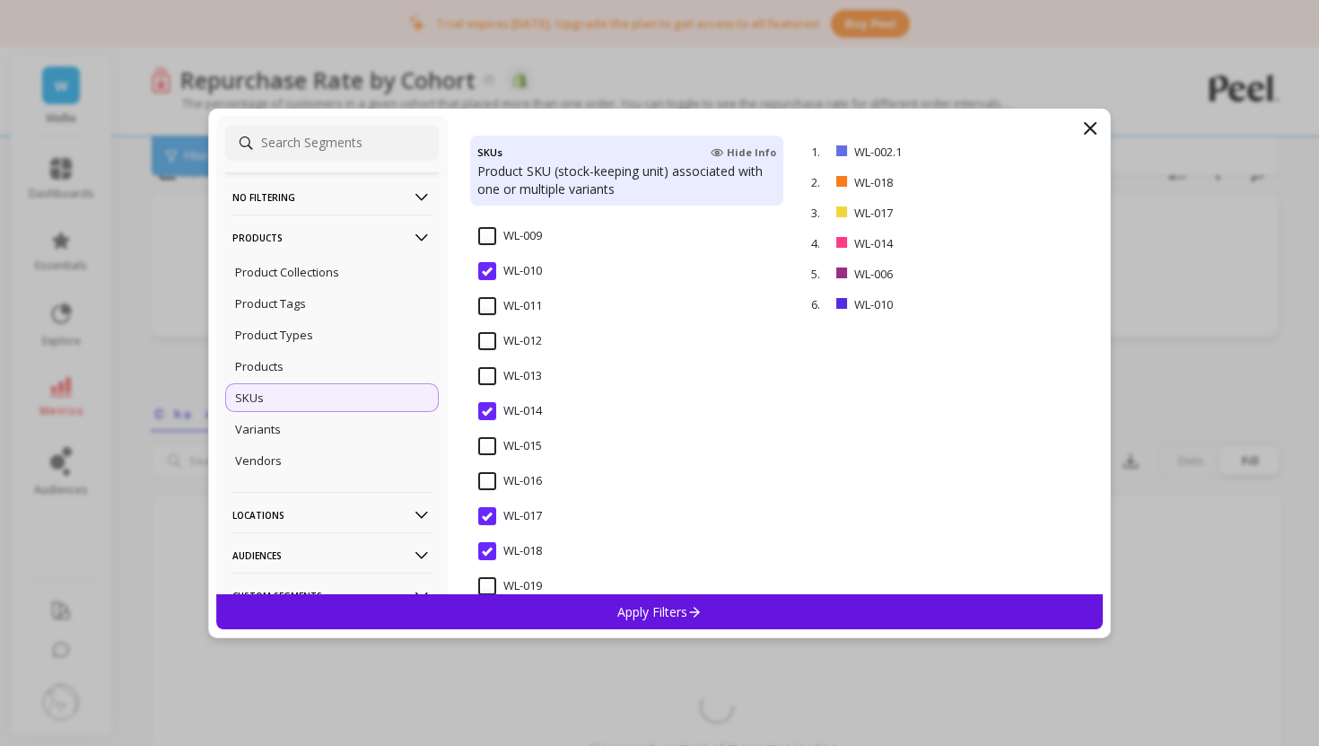
scroll to position [428, 0]
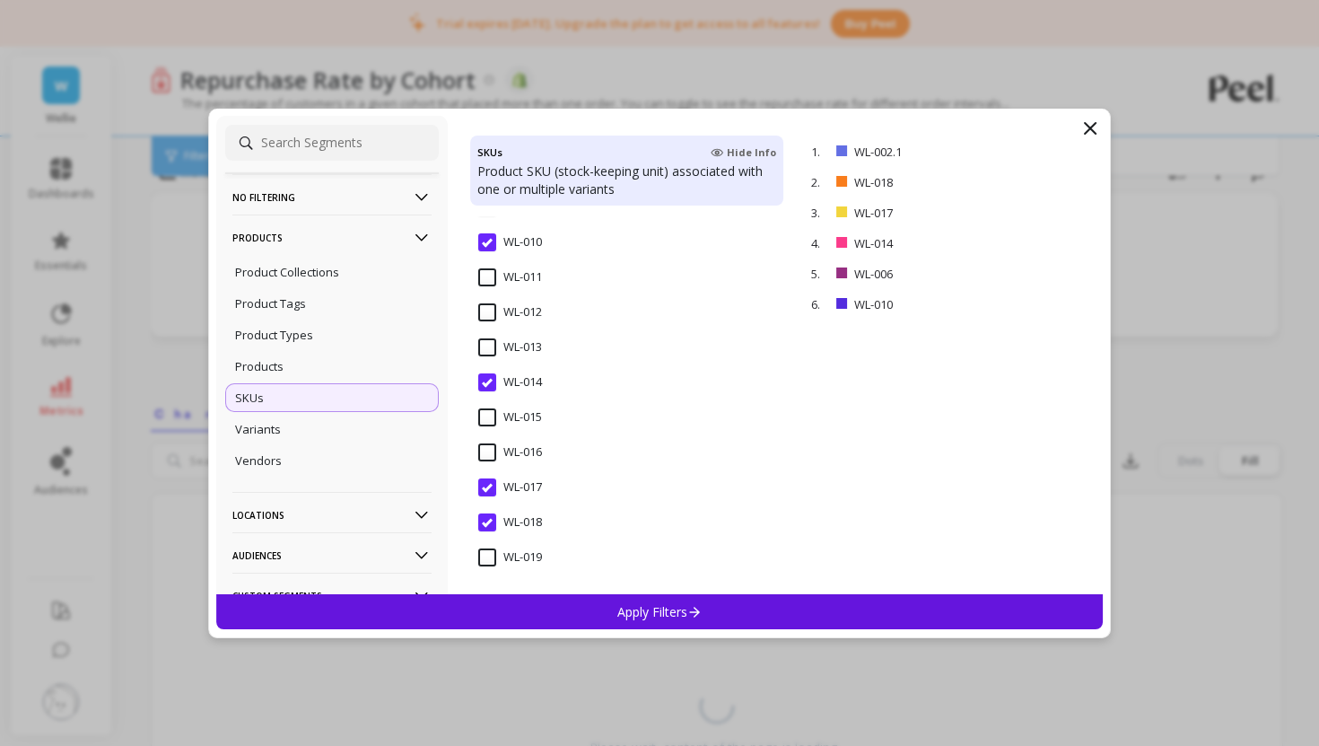
click at [493, 485] on input "WL-017" at bounding box center [510, 487] width 64 height 18
click at [484, 518] on input "WL-018" at bounding box center [510, 522] width 64 height 18
click at [546, 602] on div "Apply Filters" at bounding box center [659, 611] width 887 height 35
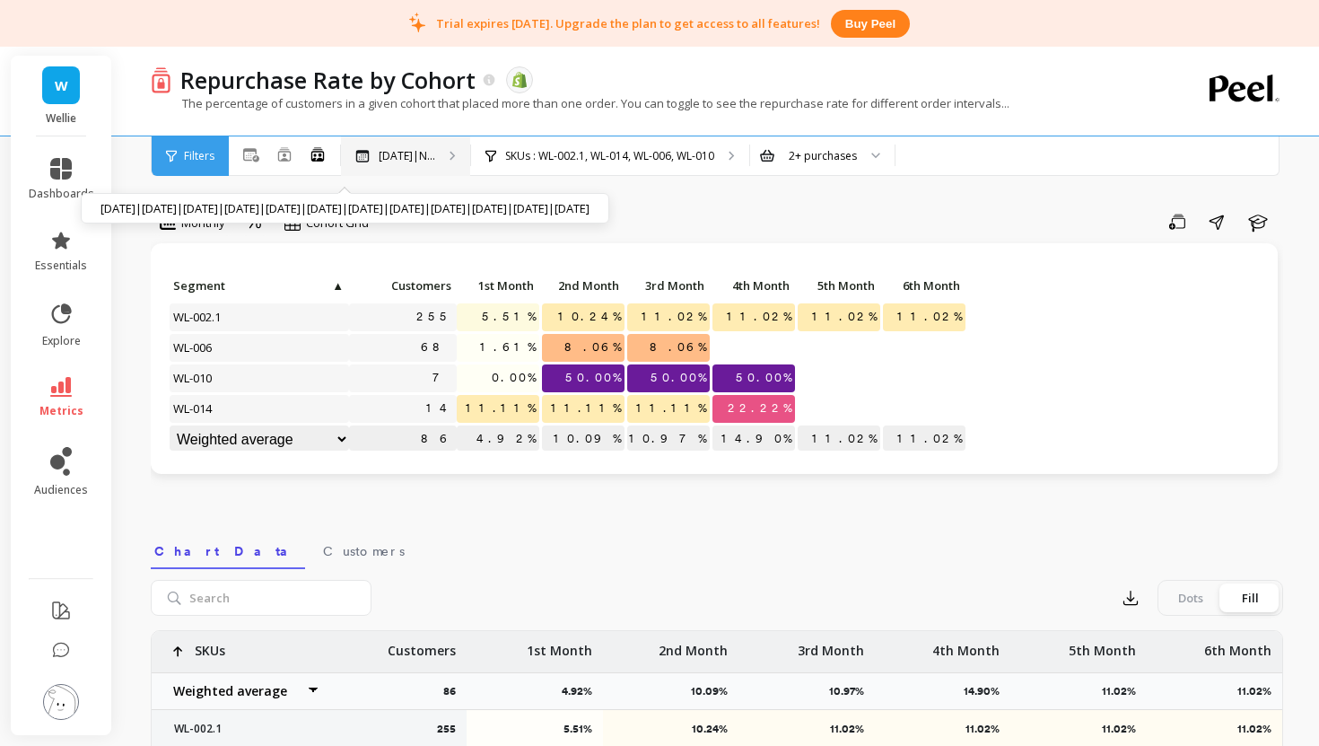
click at [431, 158] on p "[DATE]|N..." at bounding box center [407, 156] width 57 height 14
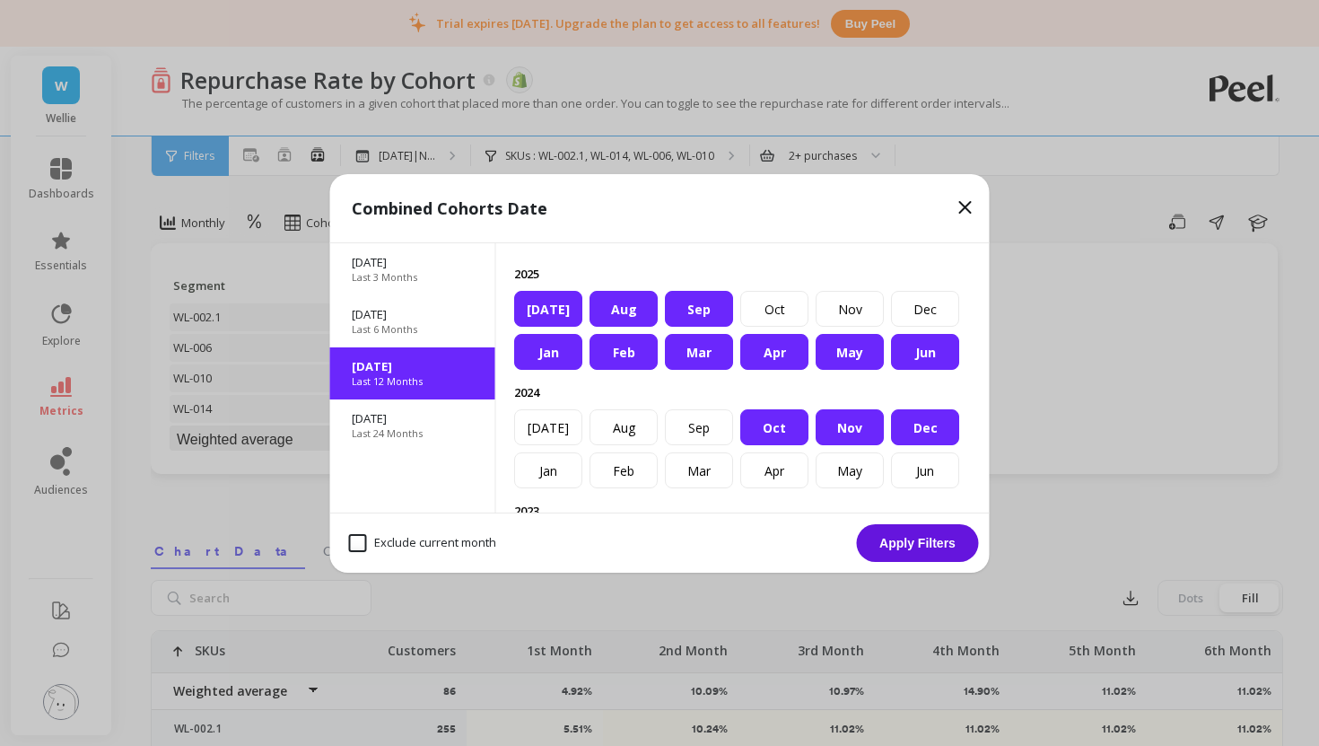
click at [556, 305] on div "[DATE]" at bounding box center [548, 309] width 68 height 36
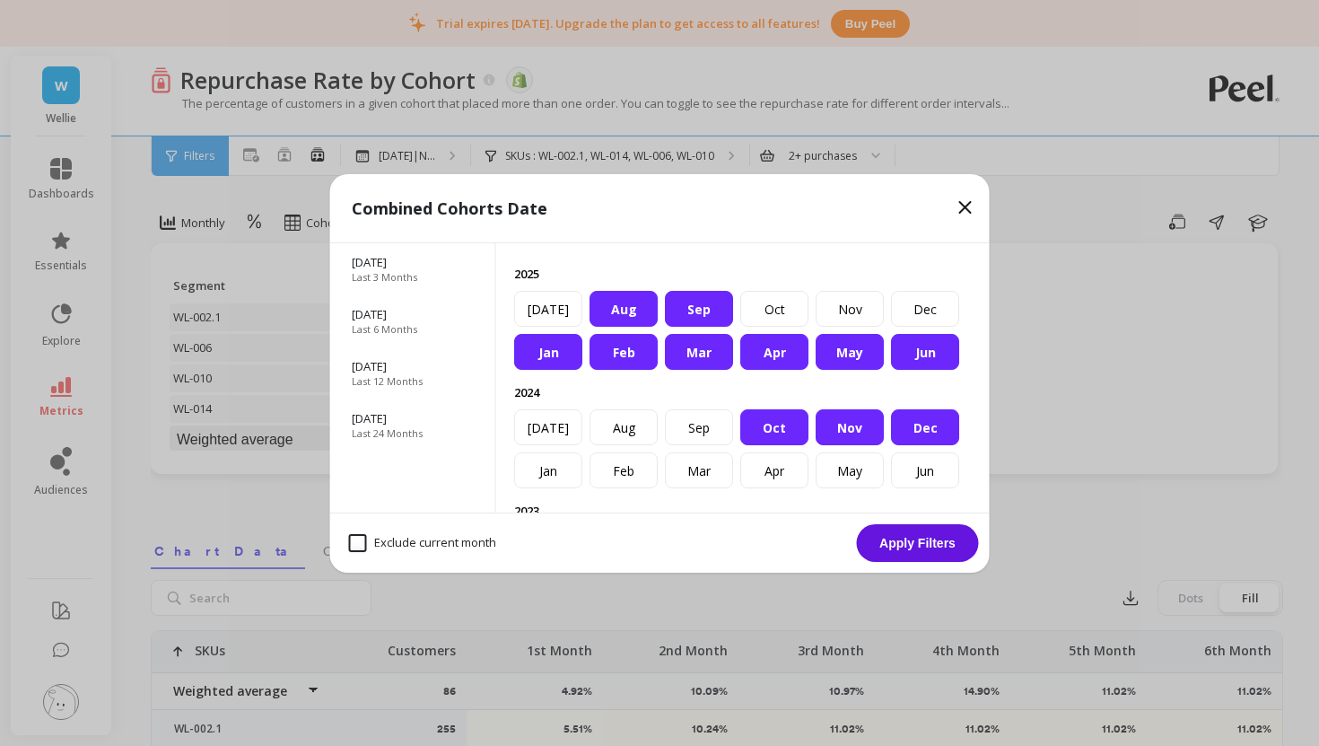
click at [689, 310] on div "Sep" at bounding box center [699, 309] width 68 height 36
click at [629, 314] on div "Aug" at bounding box center [624, 309] width 68 height 36
click at [550, 355] on div "Jan" at bounding box center [548, 352] width 68 height 36
click at [623, 357] on div "Feb" at bounding box center [624, 352] width 68 height 36
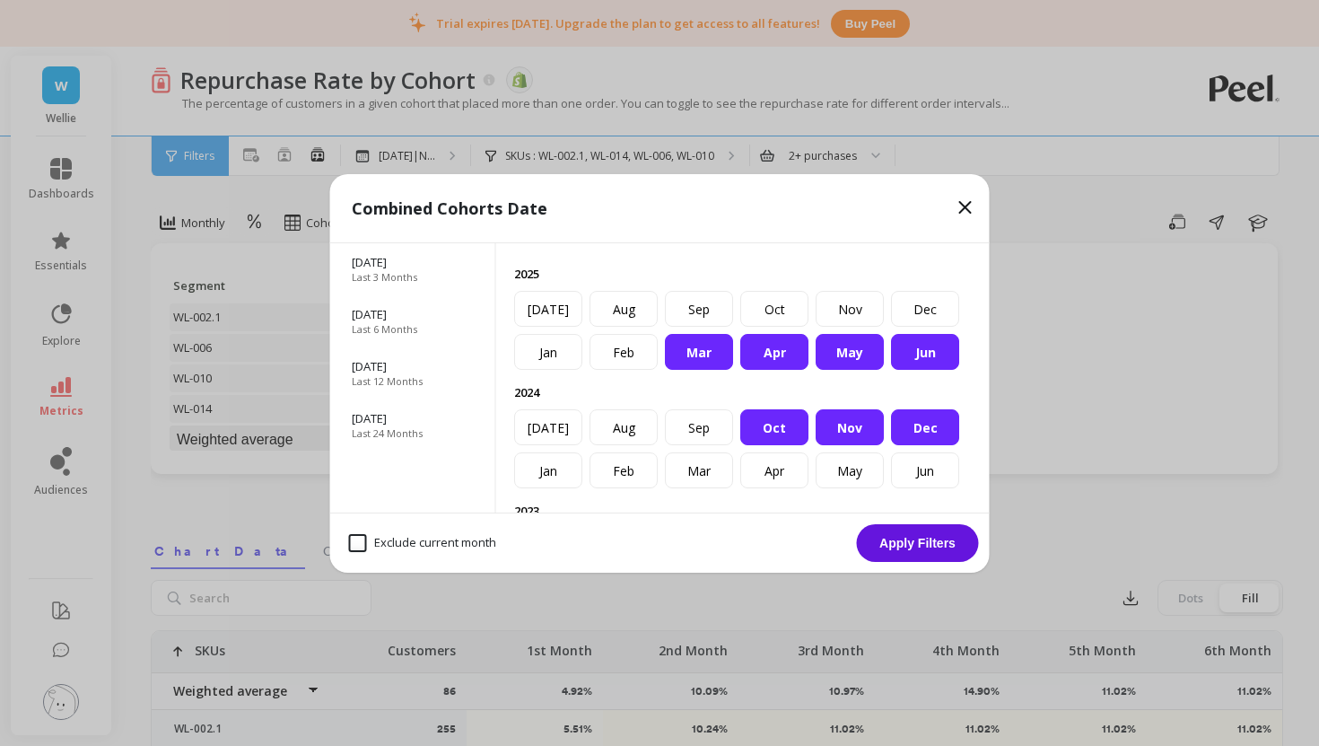
click at [701, 348] on div "Mar" at bounding box center [699, 352] width 68 height 36
click at [538, 297] on div "[DATE]" at bounding box center [548, 309] width 68 height 36
click at [614, 311] on div "Aug" at bounding box center [624, 309] width 68 height 36
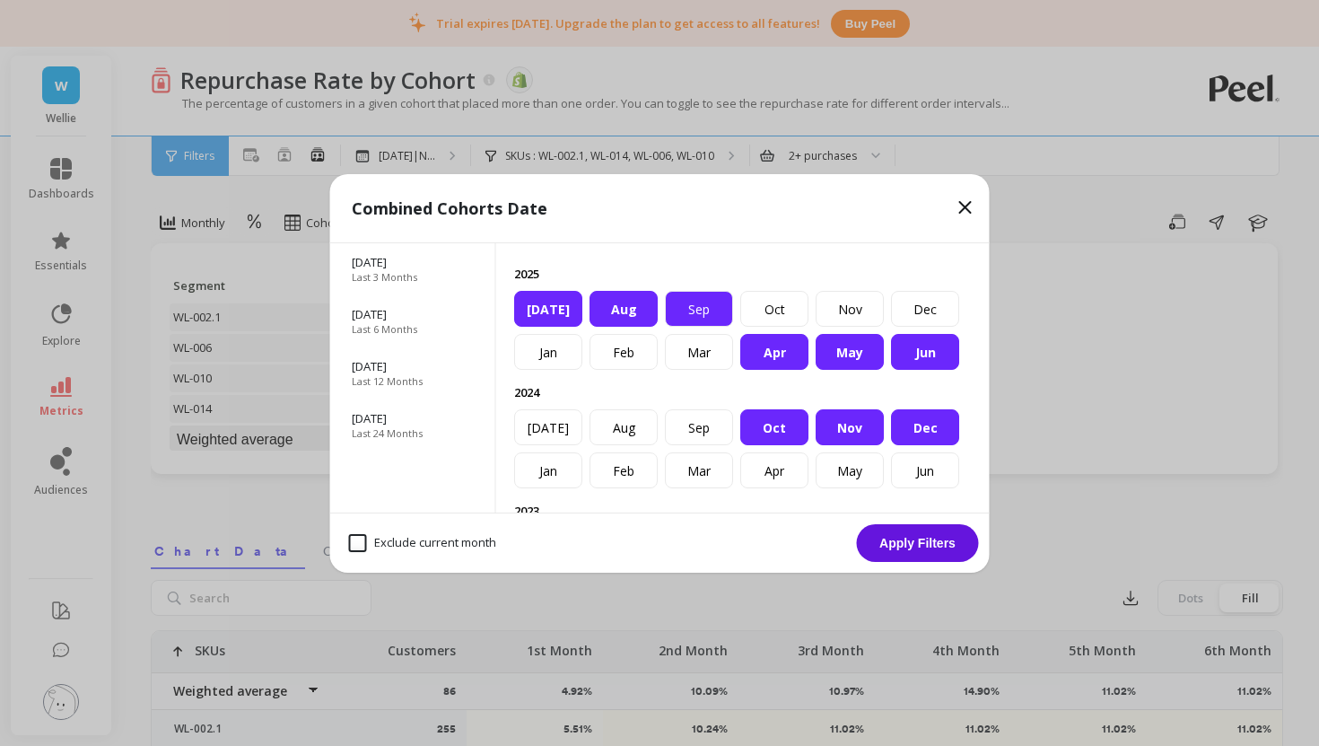
click at [683, 308] on div "Sep" at bounding box center [699, 309] width 68 height 36
click at [758, 346] on div "Apr" at bounding box center [774, 352] width 68 height 36
click at [860, 358] on div "May" at bounding box center [850, 352] width 68 height 36
click at [931, 347] on div "Jun" at bounding box center [925, 352] width 68 height 36
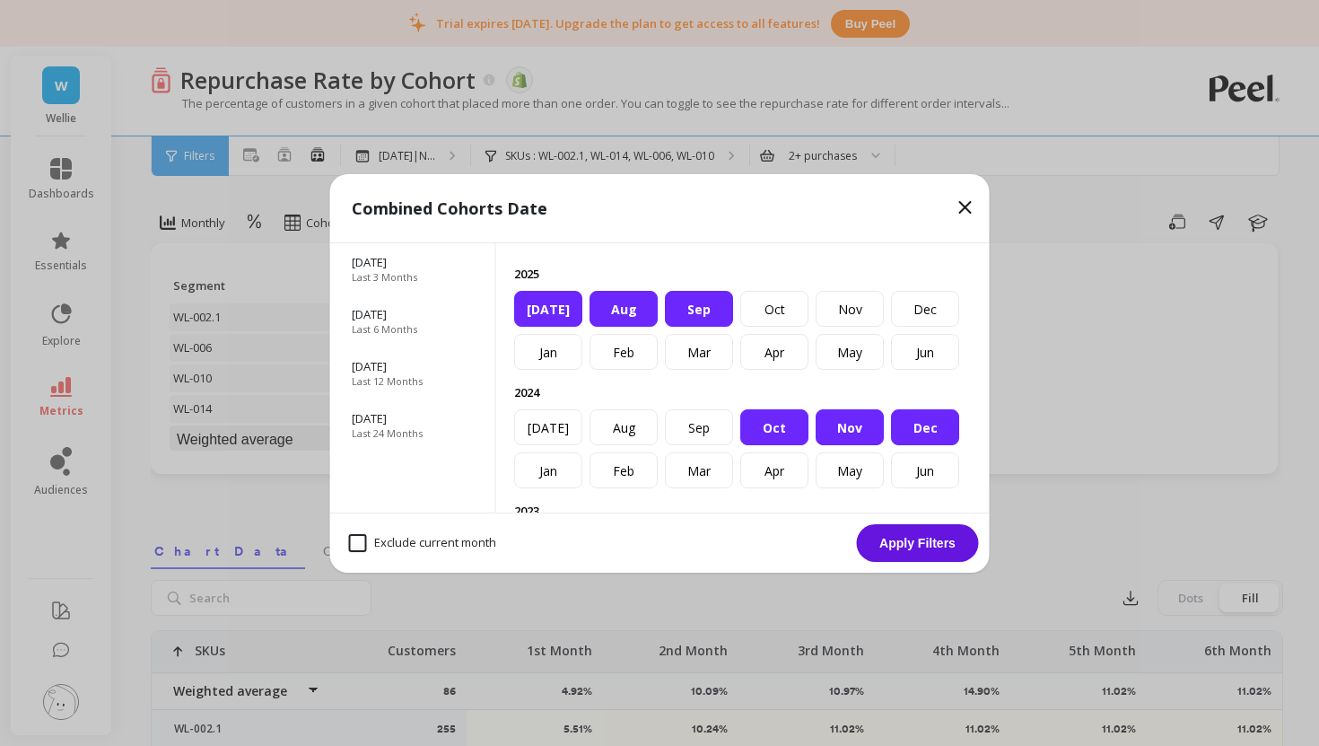
click at [920, 425] on div "Dec" at bounding box center [925, 427] width 68 height 36
click at [835, 425] on div "Nov" at bounding box center [850, 427] width 68 height 36
click at [762, 425] on div "Oct" at bounding box center [774, 427] width 68 height 36
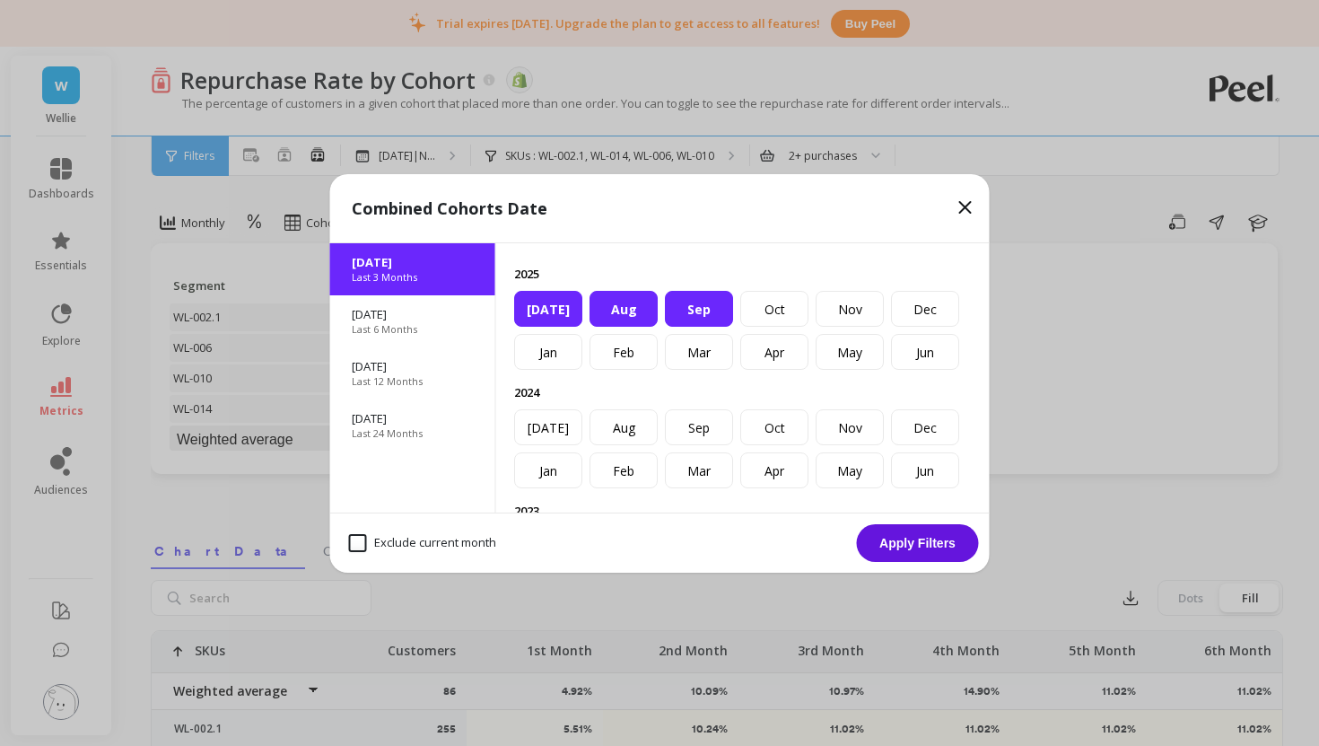
click at [873, 535] on button "Apply Filters" at bounding box center [918, 543] width 122 height 38
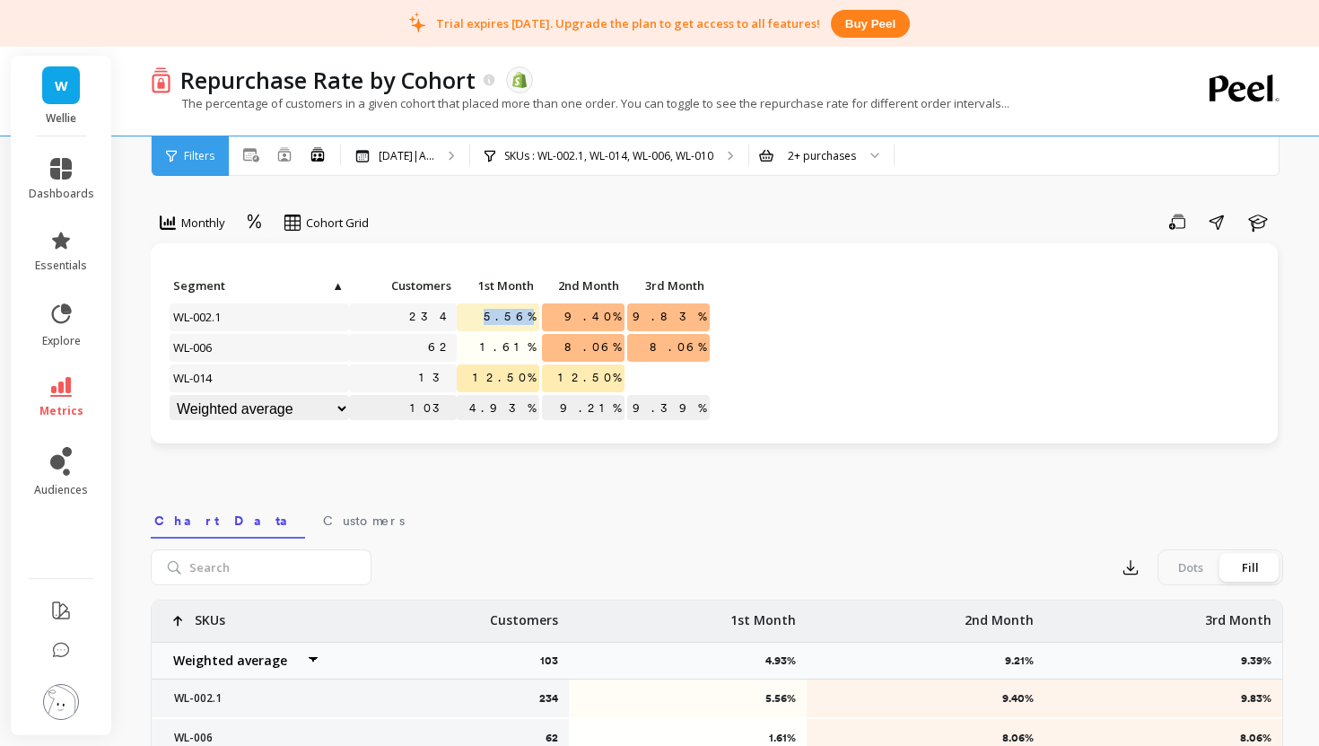
drag, startPoint x: 502, startPoint y: 317, endPoint x: 538, endPoint y: 317, distance: 36.8
click at [538, 317] on span "5.56%" at bounding box center [509, 316] width 59 height 27
click at [531, 317] on span "5.56%" at bounding box center [509, 316] width 59 height 27
click at [650, 146] on div "SKUs : WL-002.1, WL-014, WL-006, WL-010" at bounding box center [609, 155] width 278 height 39
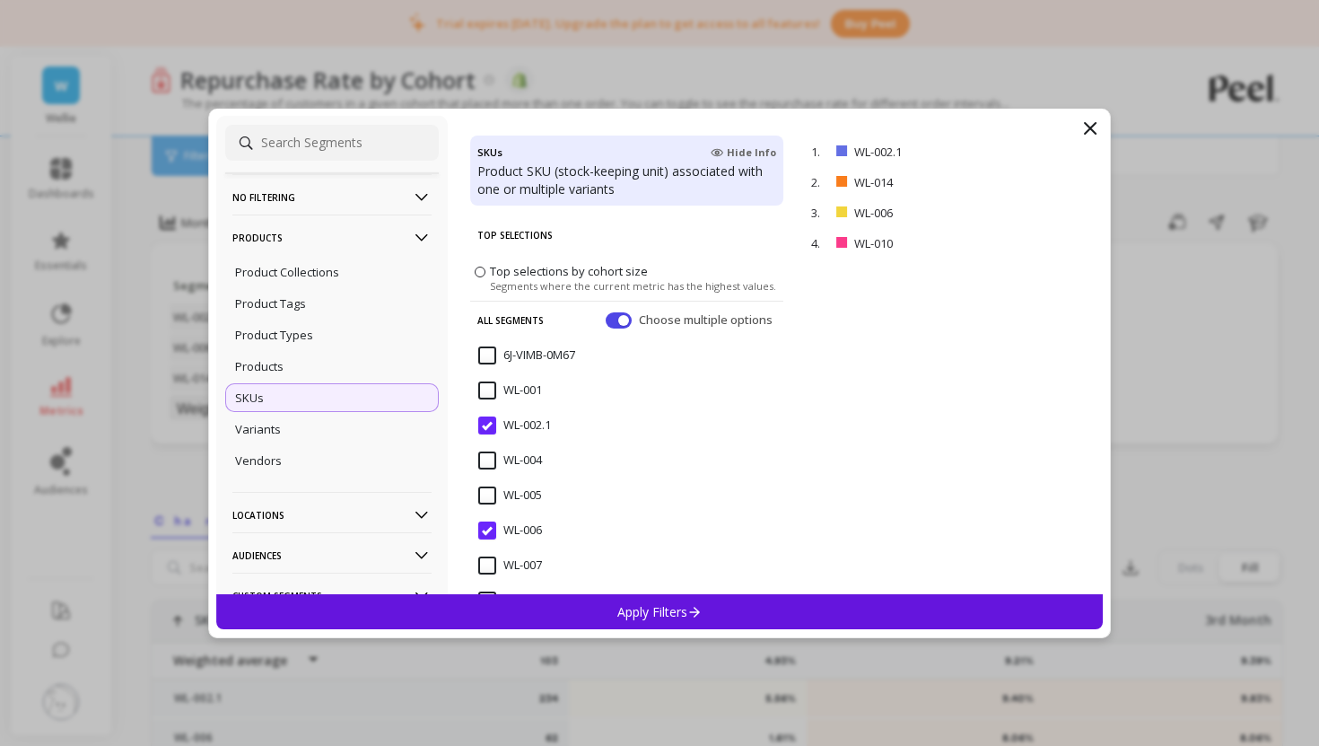
scroll to position [32, 0]
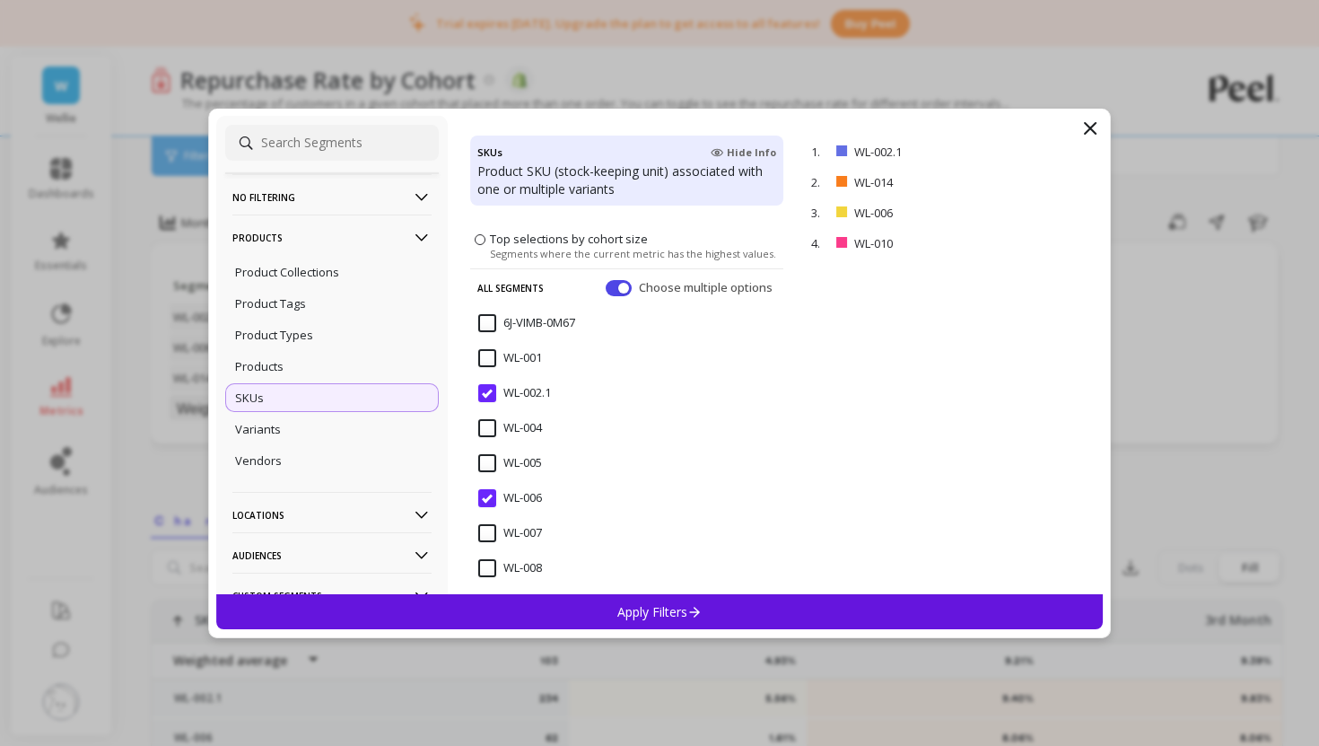
click at [490, 388] on input "WL-002.1" at bounding box center [514, 393] width 73 height 18
click at [489, 353] on input "WL-001" at bounding box center [510, 358] width 64 height 18
click at [491, 460] on input "WL-005" at bounding box center [510, 463] width 64 height 18
click at [490, 494] on input "WL-006" at bounding box center [510, 498] width 64 height 18
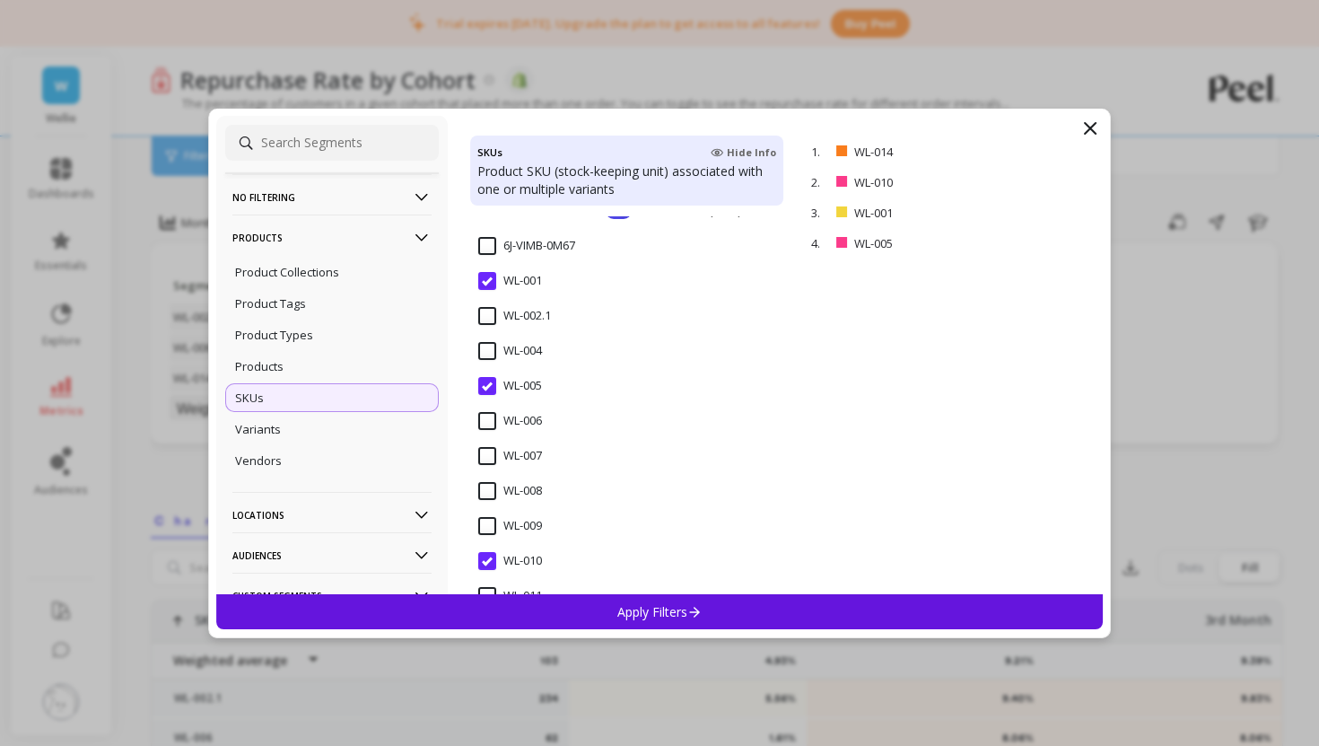
click at [486, 525] on input "WL-009" at bounding box center [510, 526] width 64 height 18
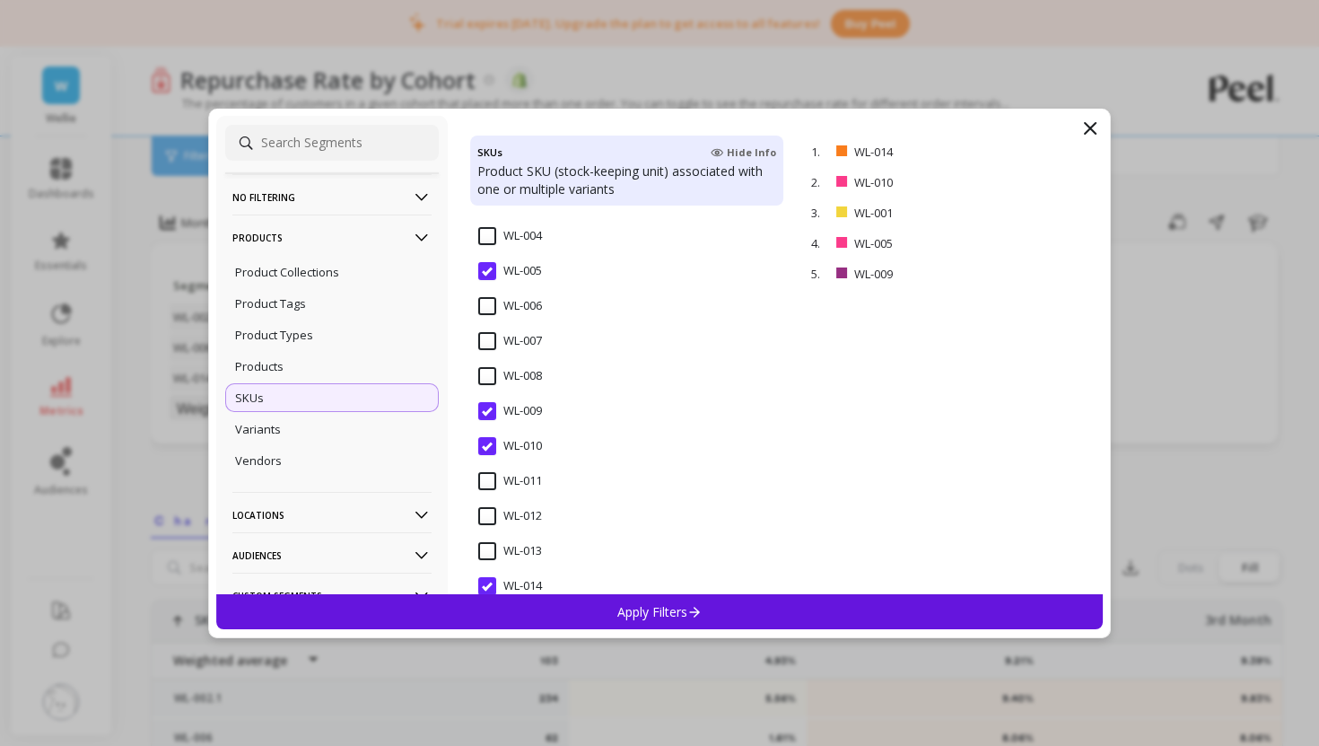
click at [490, 437] on input "WL-010" at bounding box center [510, 446] width 64 height 18
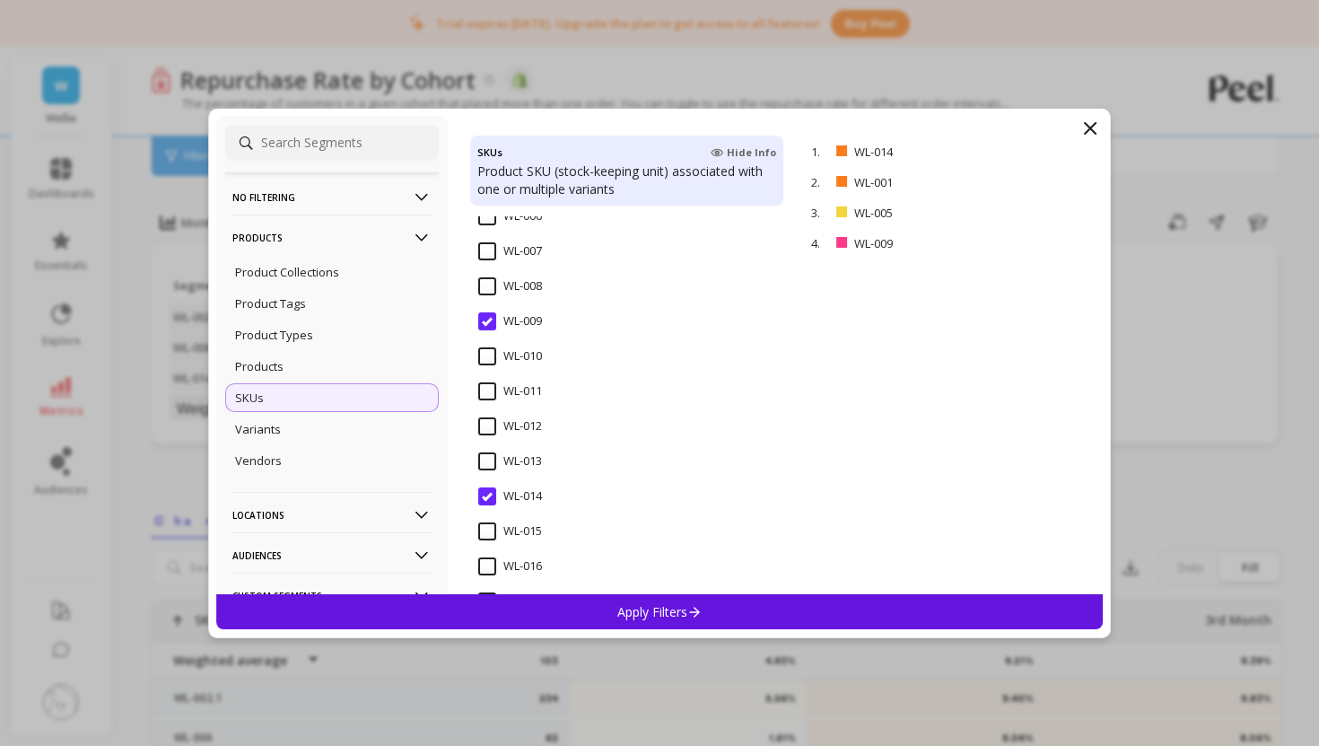
scroll to position [330, 0]
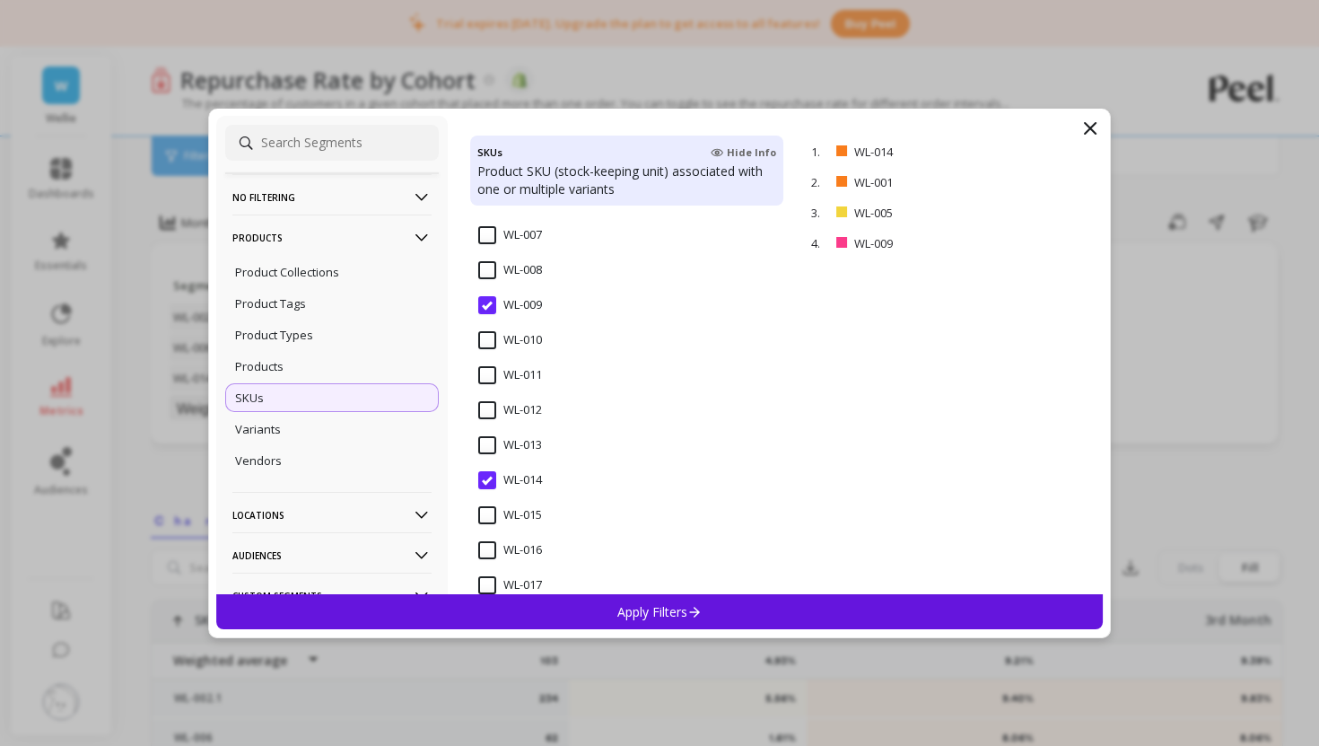
click at [490, 452] on input "WL-013" at bounding box center [510, 445] width 64 height 18
click at [485, 477] on input "WL-014" at bounding box center [510, 480] width 64 height 18
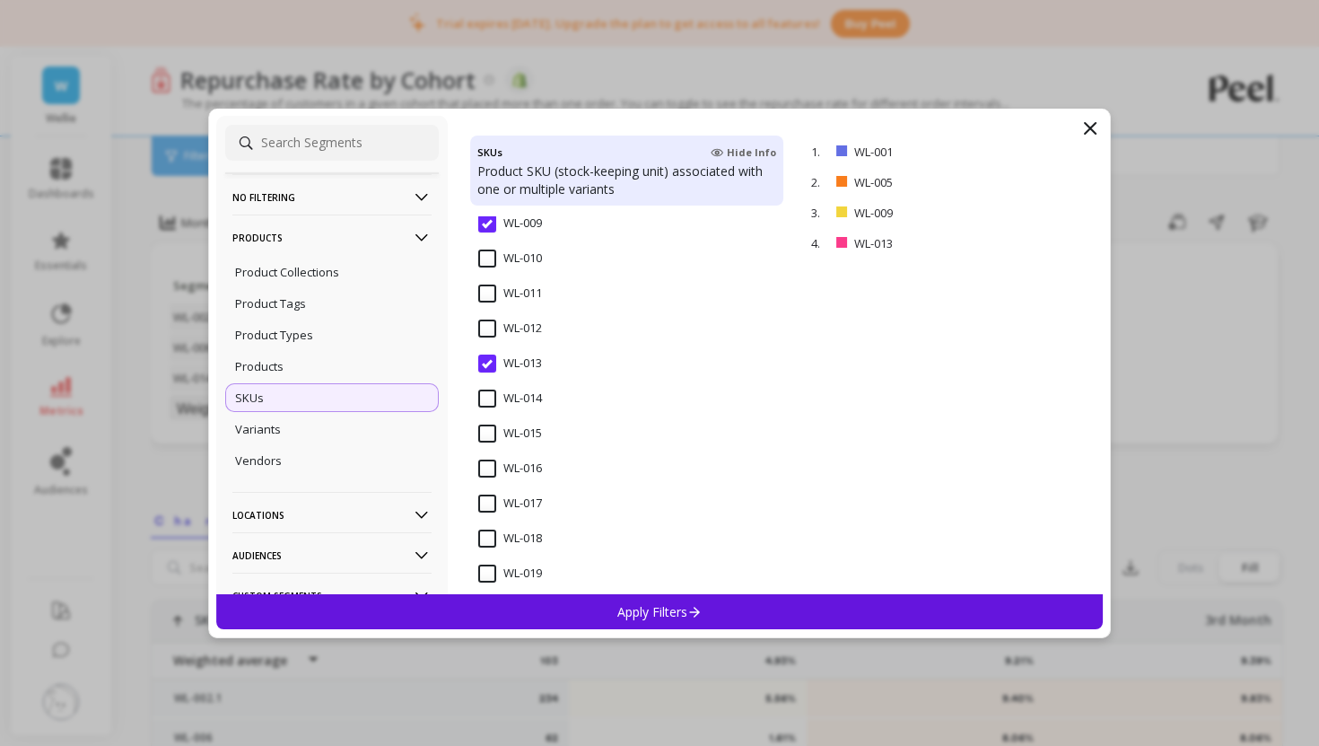
scroll to position [428, 0]
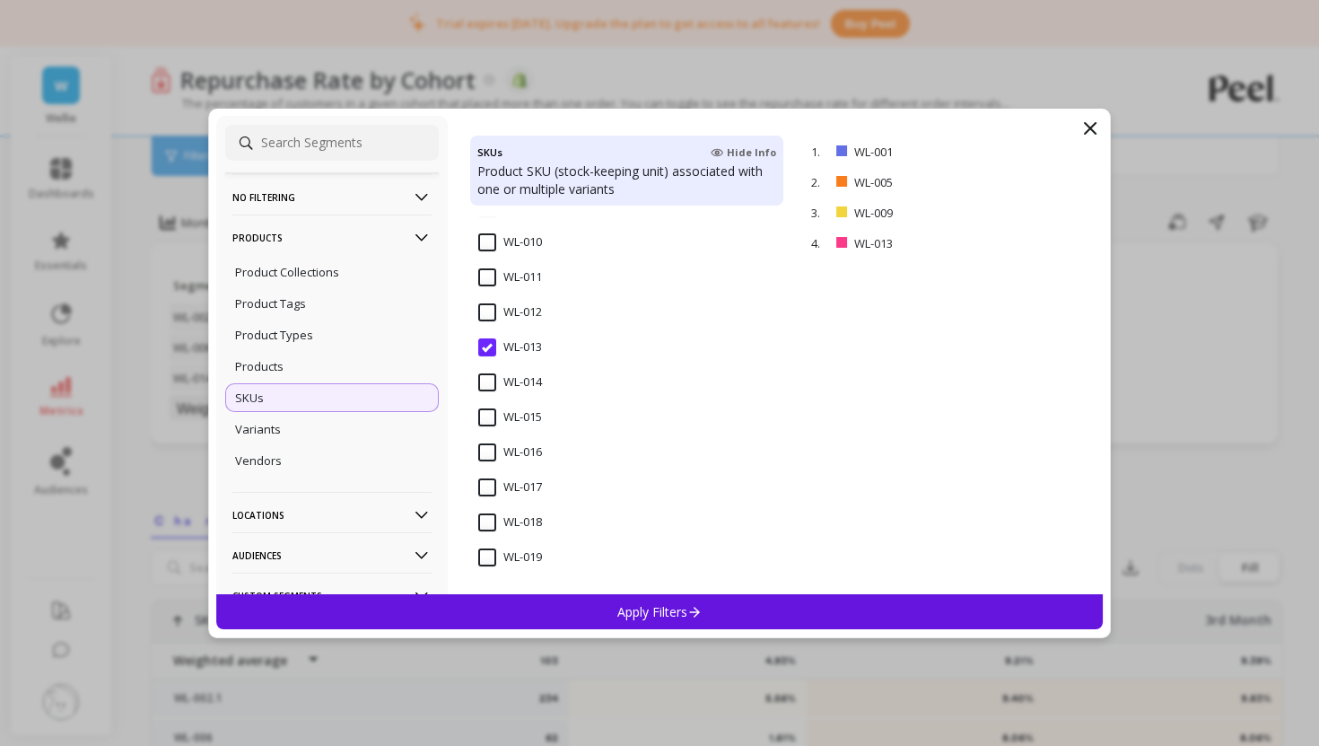
click at [590, 617] on div "Apply Filters" at bounding box center [659, 611] width 887 height 35
